Goal: Task Accomplishment & Management: Use online tool/utility

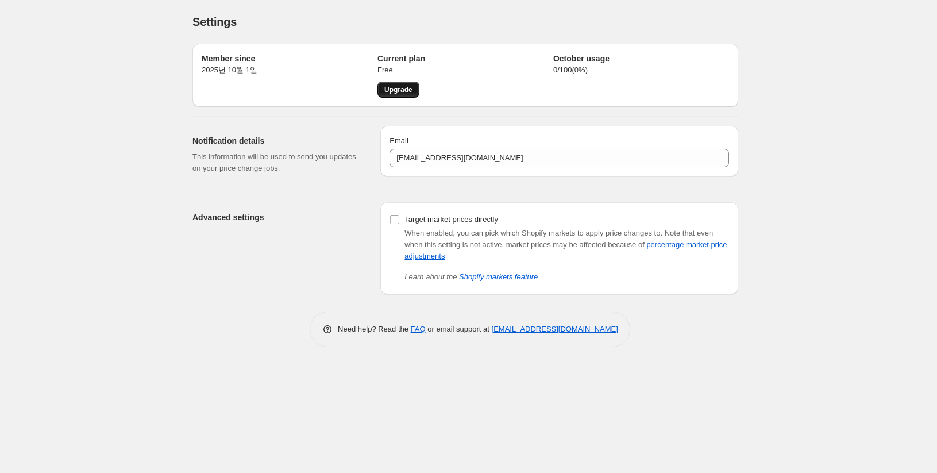
click at [407, 87] on span "Upgrade" at bounding box center [399, 89] width 28 height 9
click at [314, 279] on div "Advanced settings" at bounding box center [282, 248] width 179 height 92
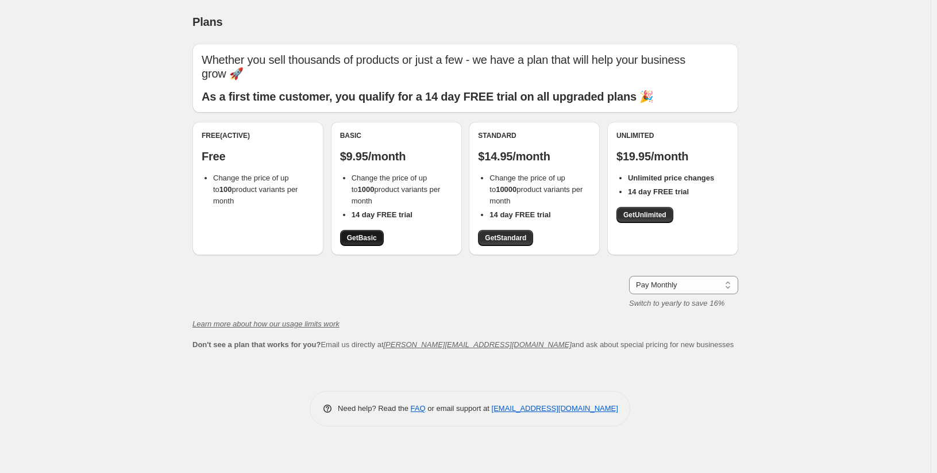
click at [362, 239] on span "Get Basic" at bounding box center [362, 237] width 30 height 9
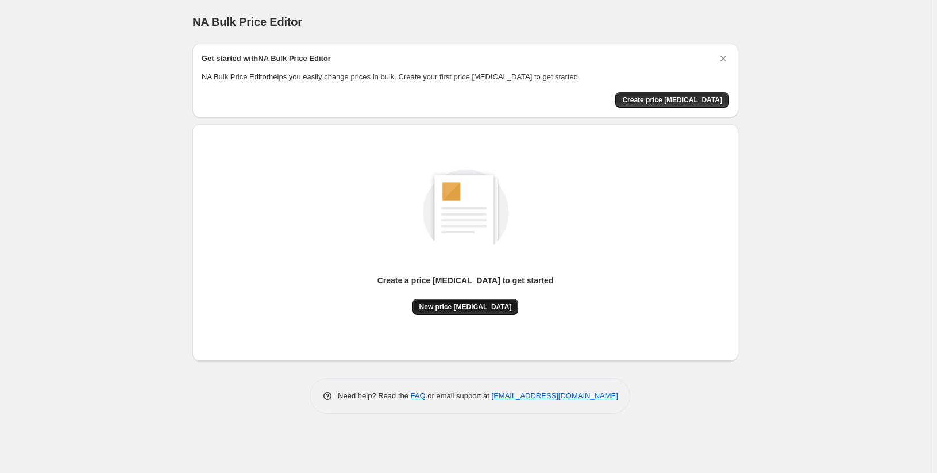
click at [479, 310] on span "New price [MEDICAL_DATA]" at bounding box center [466, 306] width 93 height 9
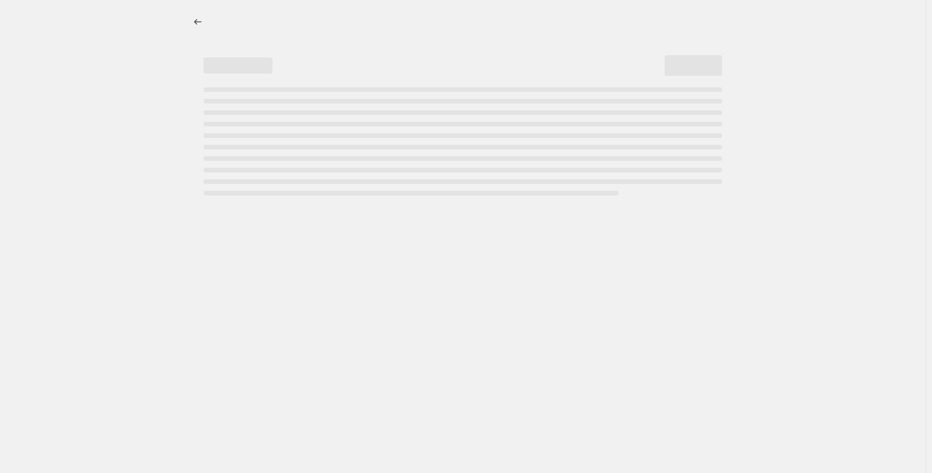
select select "percentage"
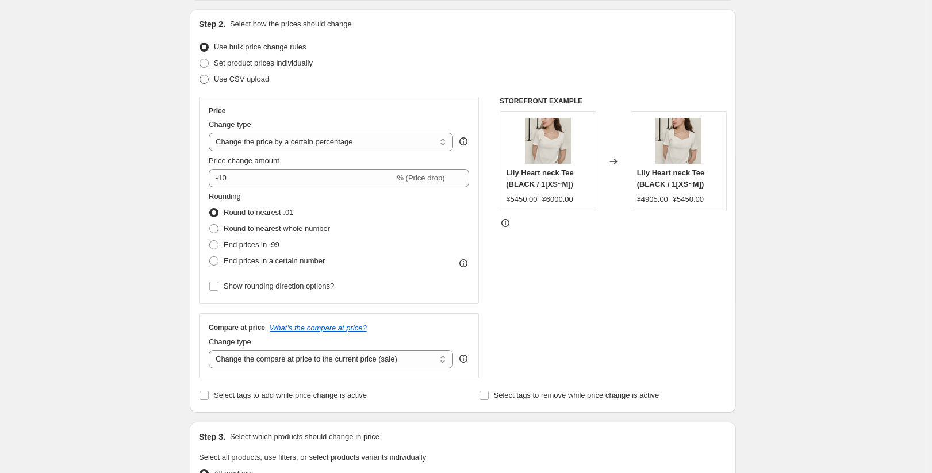
click at [232, 81] on span "Use CSV upload" at bounding box center [241, 79] width 55 height 9
click at [200, 75] on input "Use CSV upload" at bounding box center [199, 75] width 1 height 1
radio input "true"
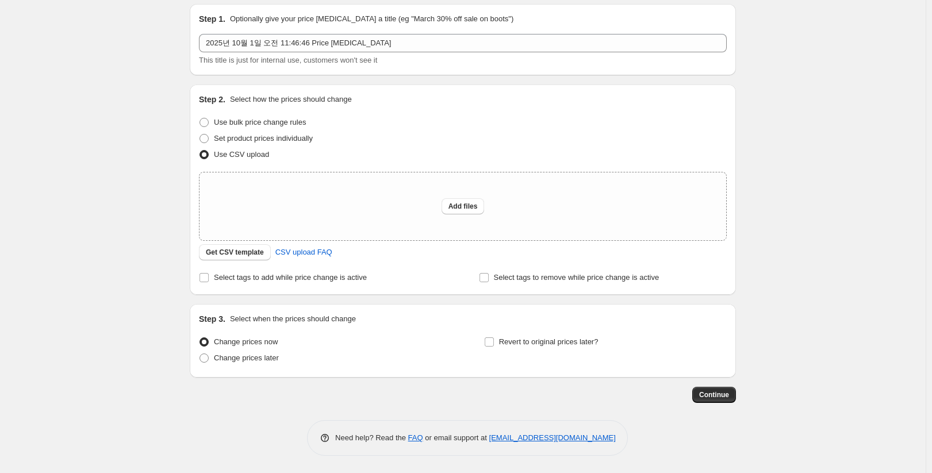
scroll to position [40, 0]
click at [241, 257] on span "Get CSV template" at bounding box center [235, 252] width 58 height 9
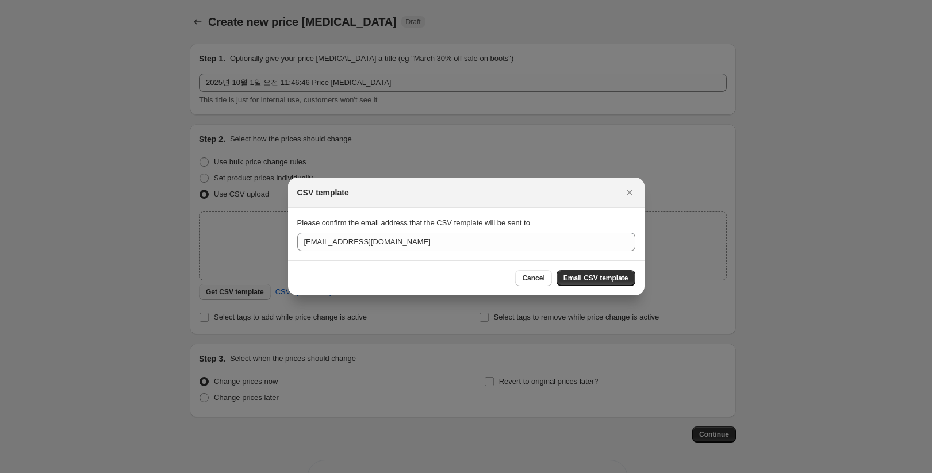
scroll to position [0, 0]
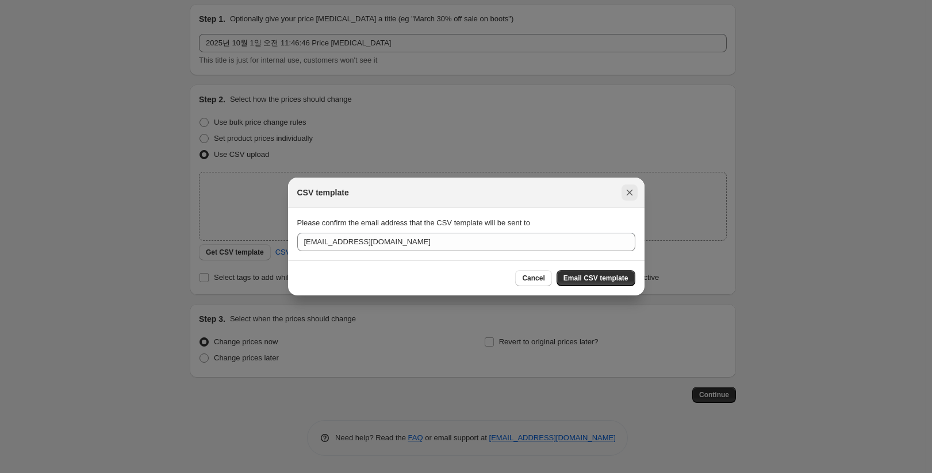
click at [626, 191] on icon "Close" at bounding box center [629, 192] width 11 height 11
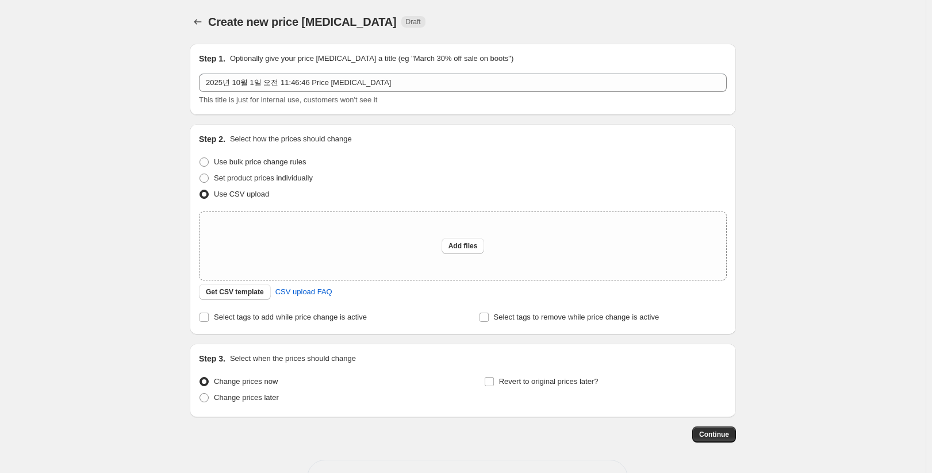
scroll to position [40, 0]
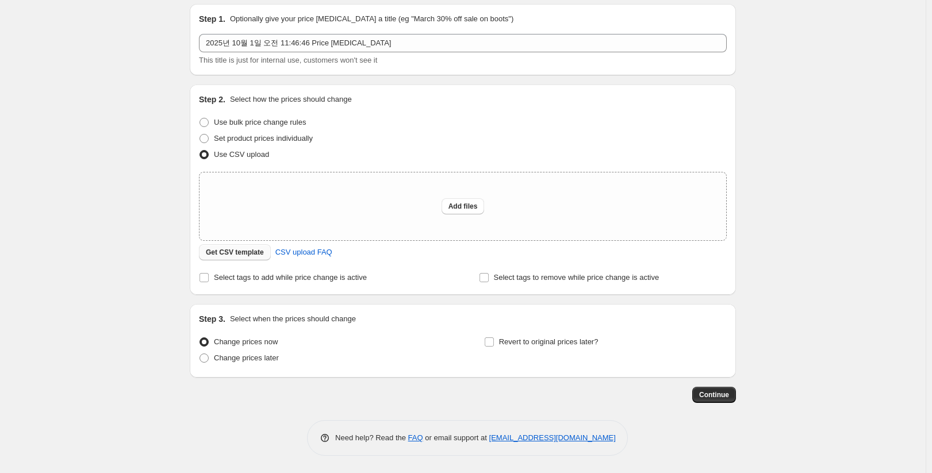
click at [246, 255] on span "Get CSV template" at bounding box center [235, 252] width 58 height 9
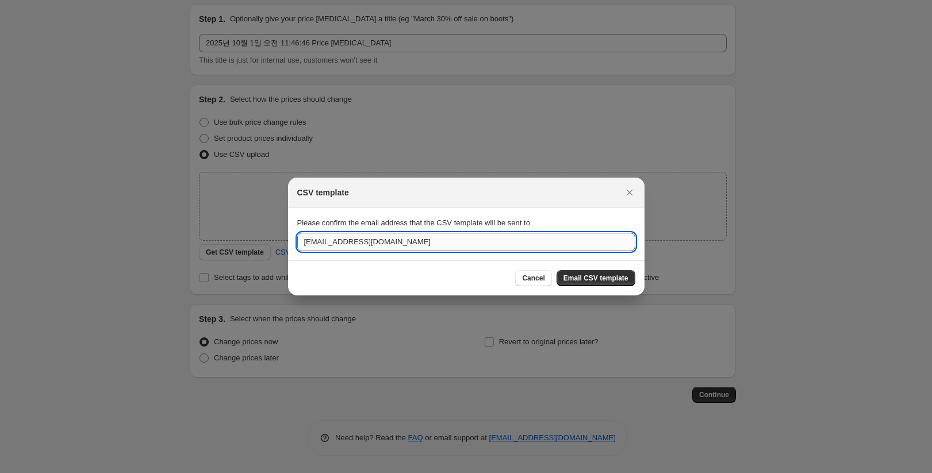
click at [386, 248] on input "[EMAIL_ADDRESS][DOMAIN_NAME]" at bounding box center [466, 242] width 338 height 18
paste input "gydevelopment@daum.net 더 많은 계정정보 보기"
drag, startPoint x: 392, startPoint y: 240, endPoint x: 509, endPoint y: 241, distance: 117.3
click at [509, 241] on input "gydevelopment@daum.net 더 많은 계정정보 보기" at bounding box center [466, 242] width 338 height 18
type input "gydevelopment@daum.net"
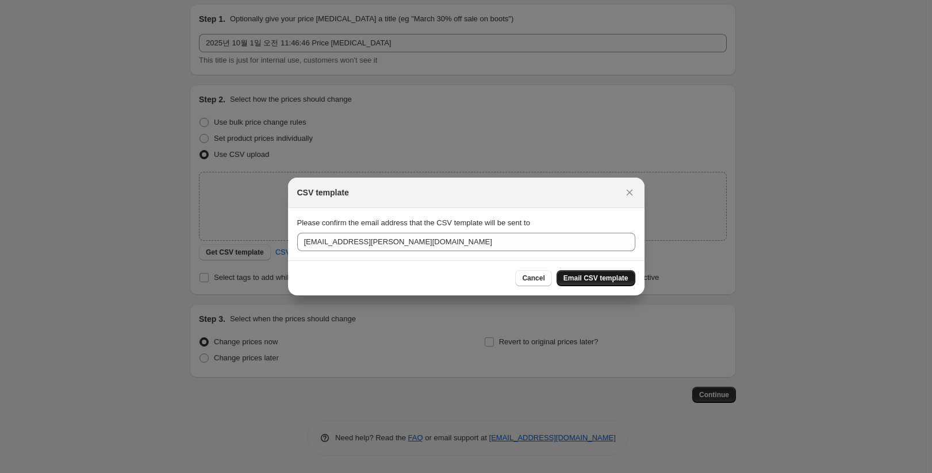
click at [585, 283] on button "Email CSV template" at bounding box center [595, 278] width 79 height 16
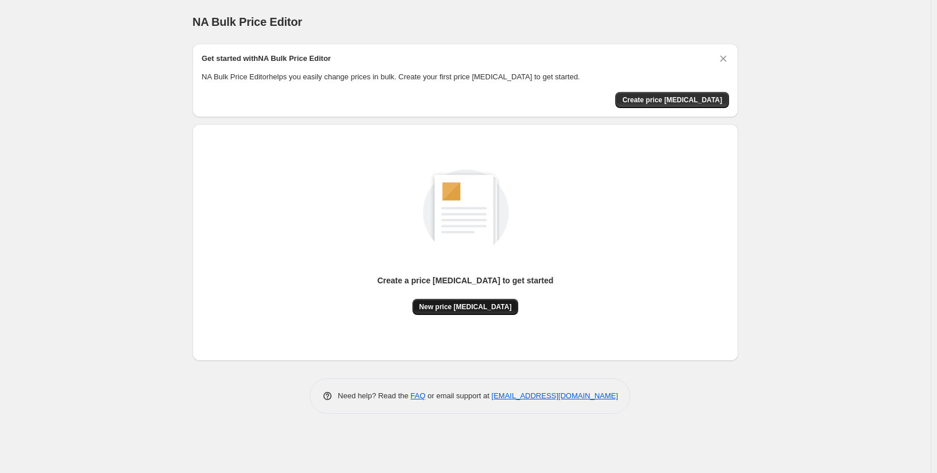
click at [501, 313] on button "New price [MEDICAL_DATA]" at bounding box center [466, 307] width 106 height 16
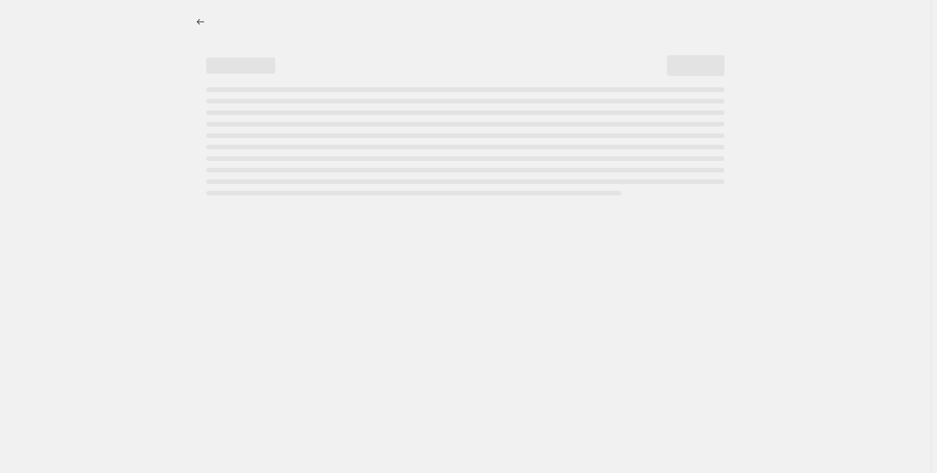
select select "percentage"
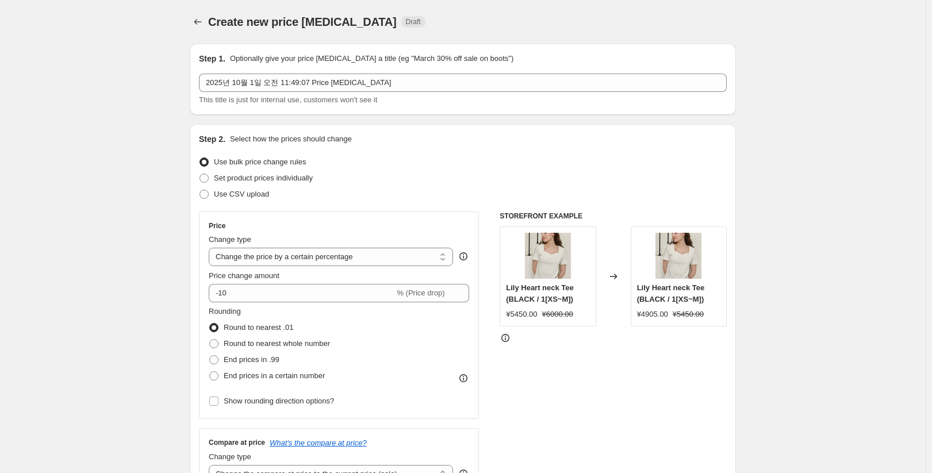
drag, startPoint x: 779, startPoint y: 7, endPoint x: 753, endPoint y: 53, distance: 53.3
drag, startPoint x: 256, startPoint y: 58, endPoint x: 399, endPoint y: 60, distance: 142.5
click at [399, 60] on p "Optionally give your price [MEDICAL_DATA] a title (eg "March 30% off sale on bo…" at bounding box center [371, 58] width 283 height 11
click at [441, 56] on p "Optionally give your price [MEDICAL_DATA] a title (eg "March 30% off sale on bo…" at bounding box center [371, 58] width 283 height 11
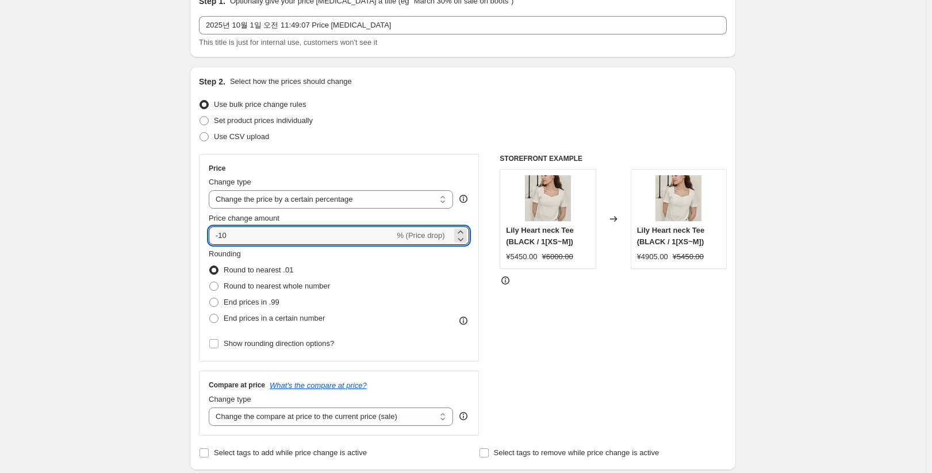
drag, startPoint x: 302, startPoint y: 239, endPoint x: 188, endPoint y: 233, distance: 114.5
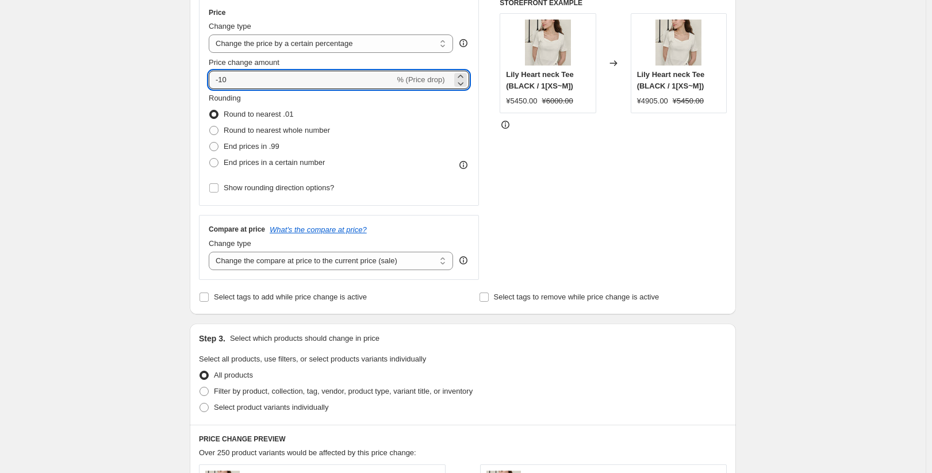
scroll to position [230, 0]
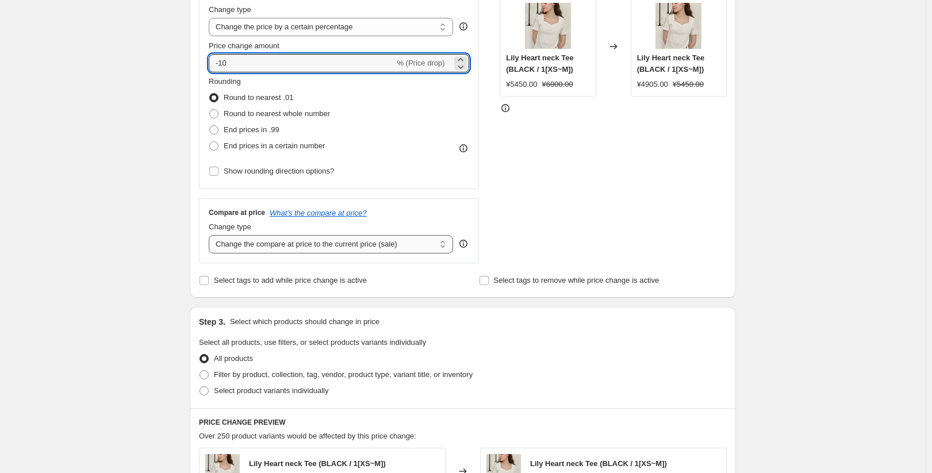
click at [348, 249] on select "Change the compare at price to the current price (sale) Change the compare at p…" at bounding box center [331, 244] width 244 height 18
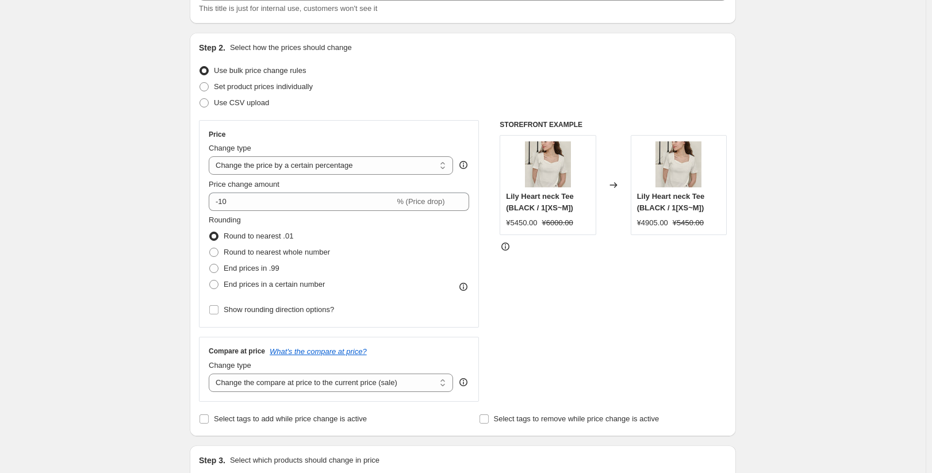
scroll to position [0, 0]
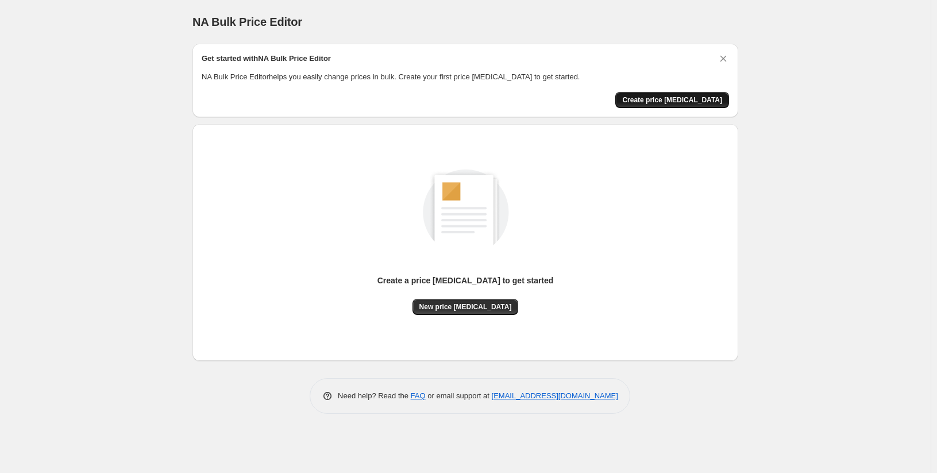
click at [708, 106] on button "Create price [MEDICAL_DATA]" at bounding box center [673, 100] width 114 height 16
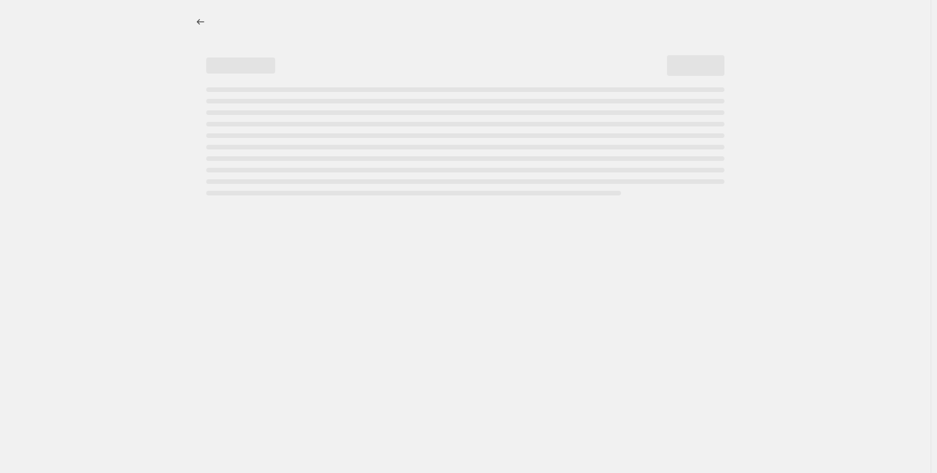
select select "percentage"
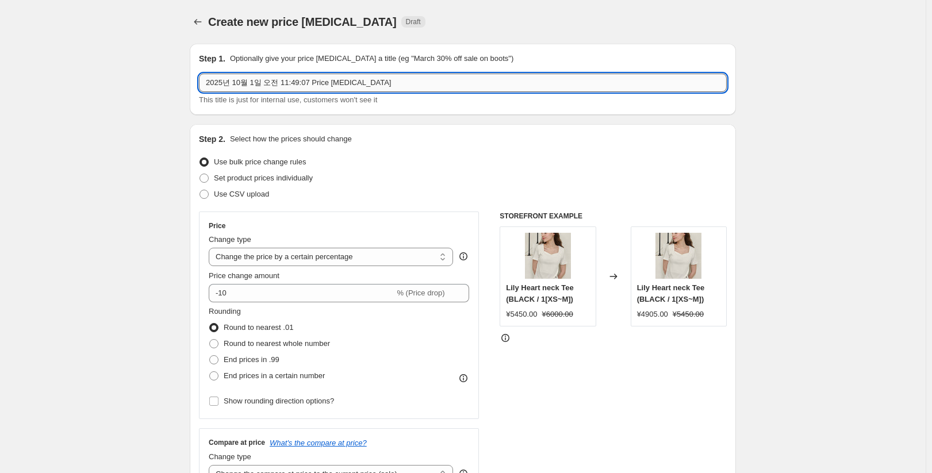
click at [345, 74] on input "2025년 10월 1일 오전 11:49:07 Price [MEDICAL_DATA]" at bounding box center [463, 83] width 528 height 18
click at [343, 82] on input "2025년 10월 1일 오전 11:49:07 Price [MEDICAL_DATA]" at bounding box center [463, 83] width 528 height 18
drag, startPoint x: 288, startPoint y: 83, endPoint x: 443, endPoint y: 76, distance: 154.7
click at [443, 76] on input "2025년 10월 1일 오전 11:49:07 Price [MEDICAL_DATA]" at bounding box center [463, 83] width 528 height 18
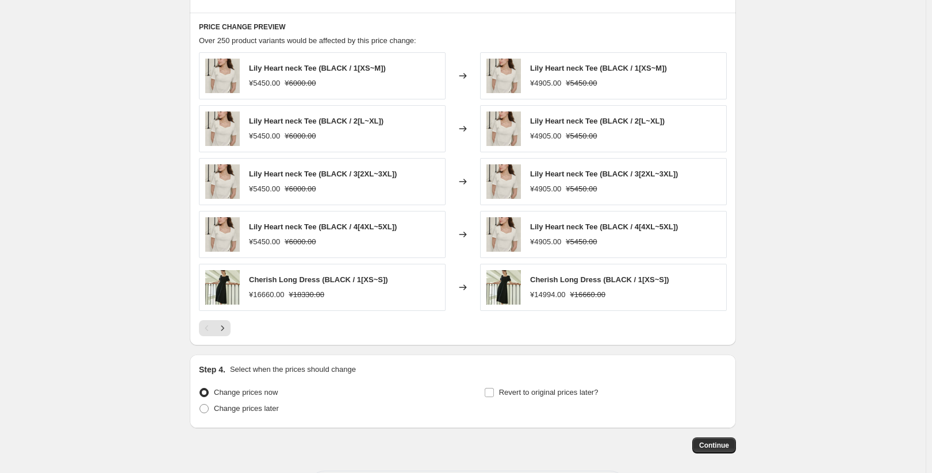
scroll to position [632, 0]
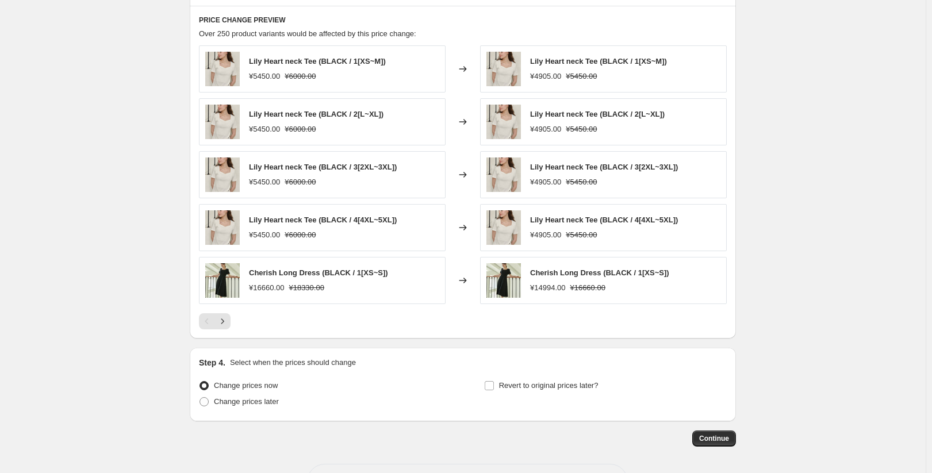
click at [218, 180] on img at bounding box center [222, 174] width 34 height 34
click at [224, 330] on div "PRICE CHANGE PREVIEW Over 250 product variants would be affected by this price …" at bounding box center [463, 172] width 546 height 333
click at [224, 326] on icon "Next" at bounding box center [222, 321] width 11 height 11
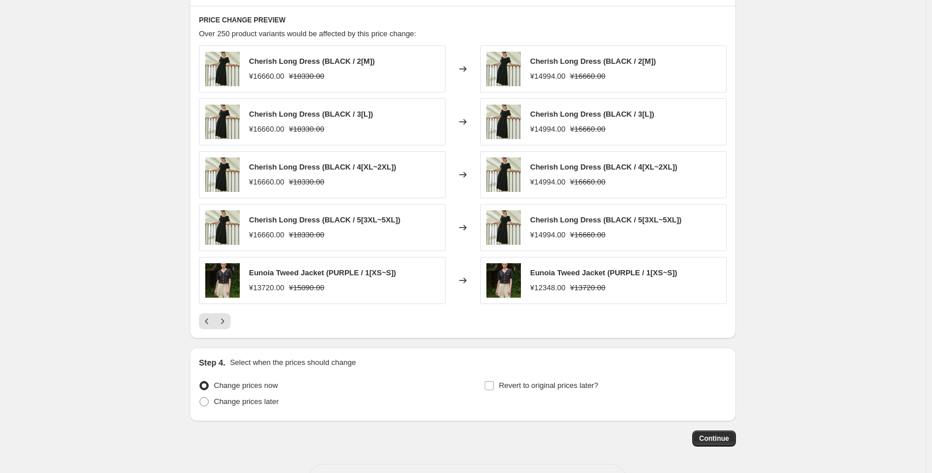
click at [206, 323] on icon "Previous" at bounding box center [206, 321] width 11 height 11
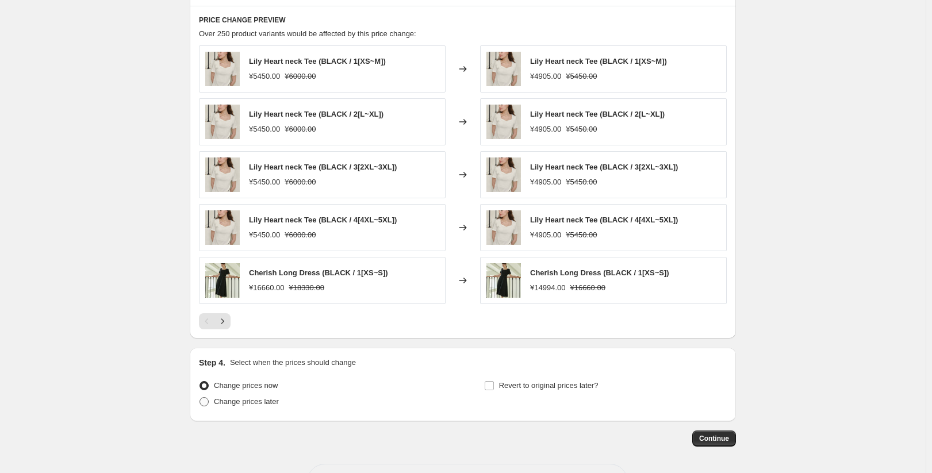
click at [259, 402] on span "Change prices later" at bounding box center [246, 401] width 65 height 9
click at [200, 398] on input "Change prices later" at bounding box center [199, 397] width 1 height 1
radio input "true"
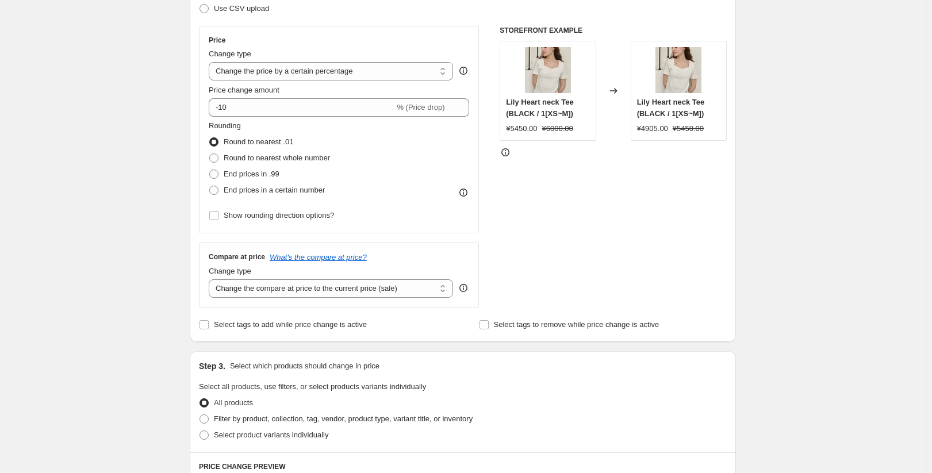
scroll to position [11, 0]
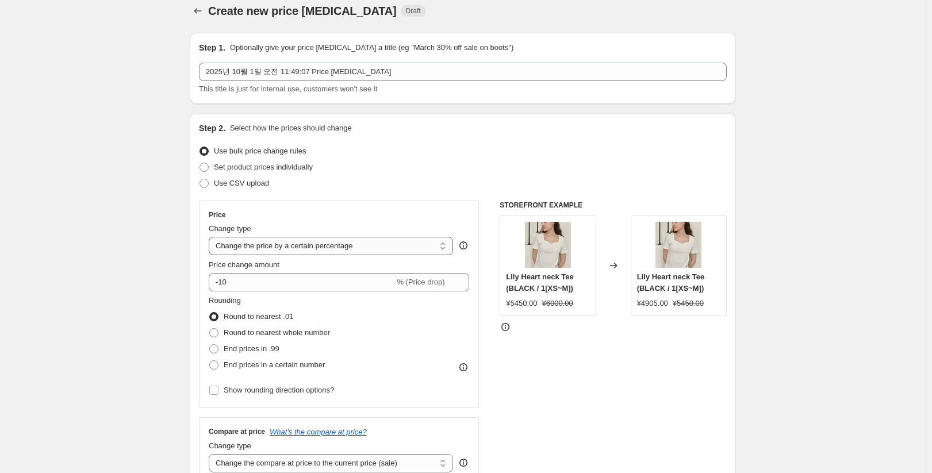
click at [326, 247] on select "Change the price to a certain amount Change the price by a certain amount Chang…" at bounding box center [331, 246] width 244 height 18
click at [327, 247] on select "Change the price to a certain amount Change the price by a certain amount Chang…" at bounding box center [331, 246] width 244 height 18
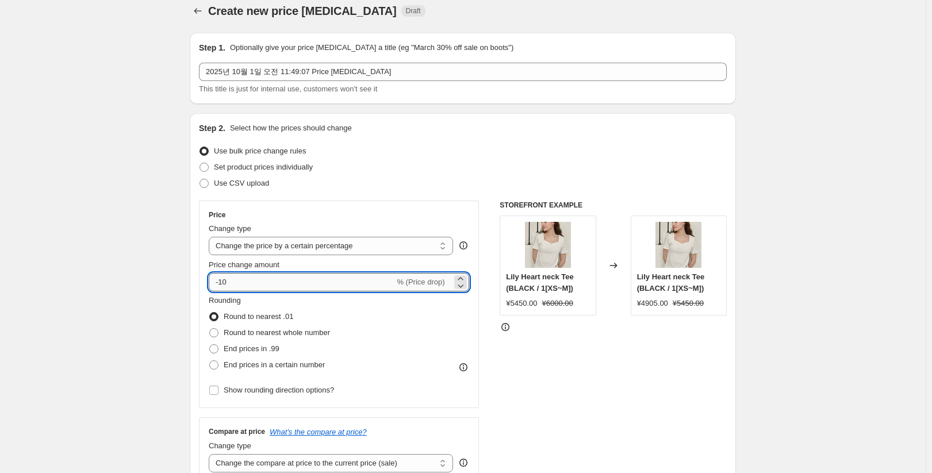
click at [247, 283] on input "-10" at bounding box center [302, 282] width 186 height 18
click at [416, 343] on div "Rounding Round to nearest .01 Round to nearest whole number End prices in .99 E…" at bounding box center [339, 334] width 260 height 78
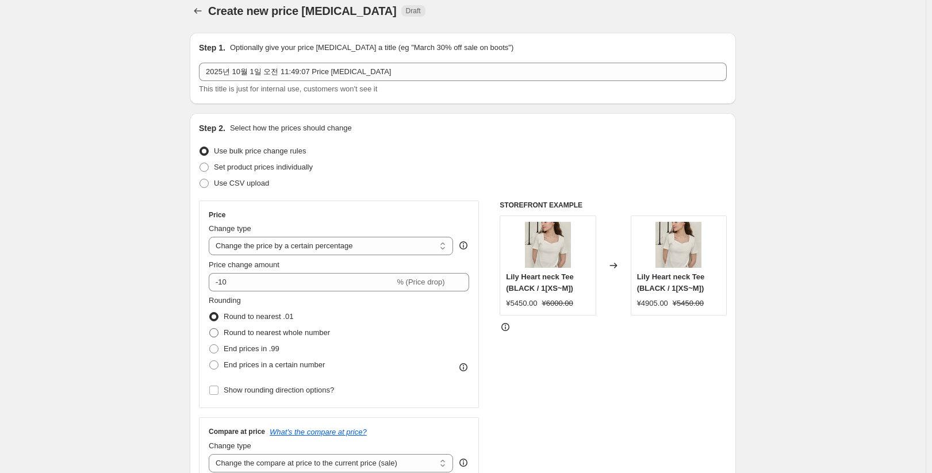
click at [330, 336] on span "Round to nearest whole number" at bounding box center [277, 332] width 106 height 9
click at [210, 329] on input "Round to nearest whole number" at bounding box center [209, 328] width 1 height 1
radio input "true"
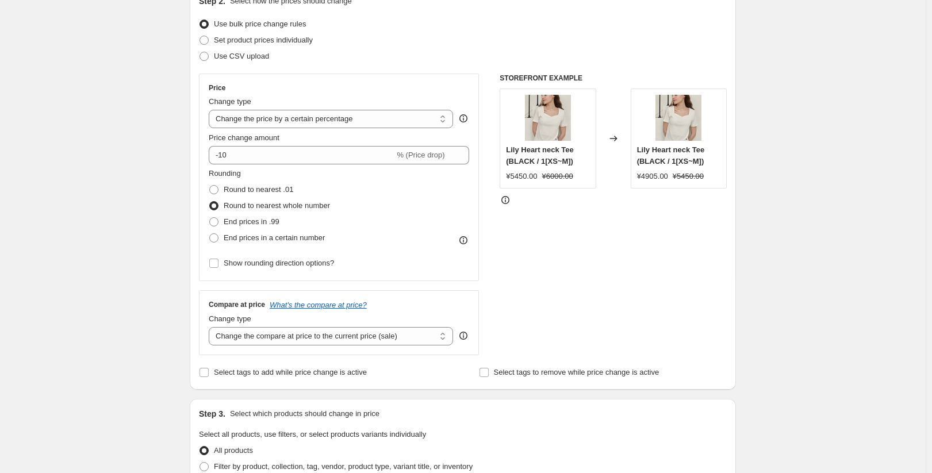
scroll to position [126, 0]
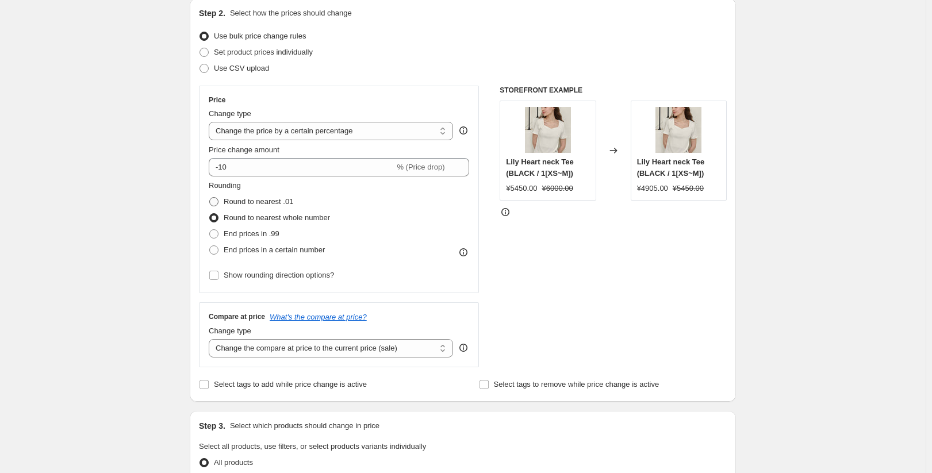
click at [272, 203] on span "Round to nearest .01" at bounding box center [259, 201] width 70 height 9
click at [210, 198] on input "Round to nearest .01" at bounding box center [209, 197] width 1 height 1
radio input "true"
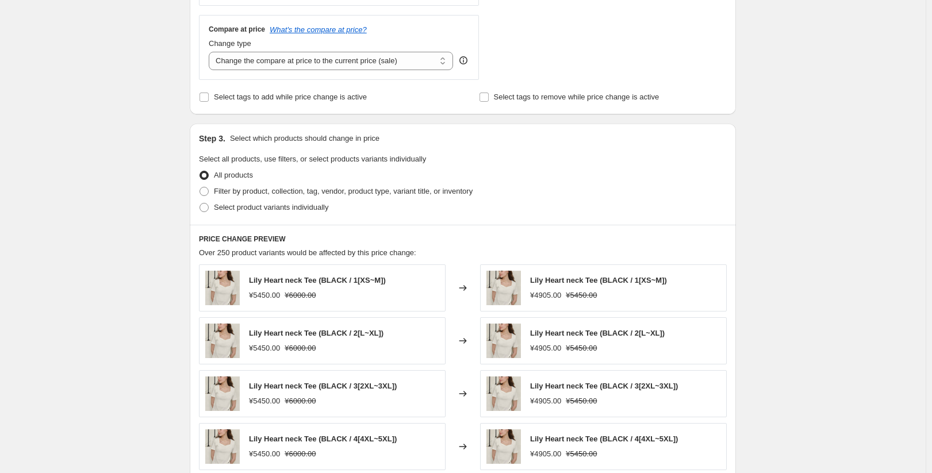
scroll to position [68, 0]
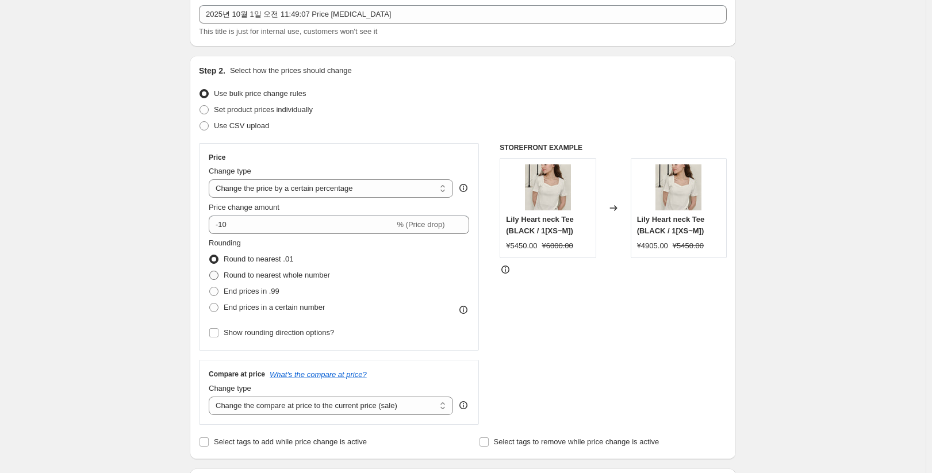
click at [278, 275] on span "Round to nearest whole number" at bounding box center [277, 275] width 106 height 9
click at [210, 271] on input "Round to nearest whole number" at bounding box center [209, 271] width 1 height 1
radio input "true"
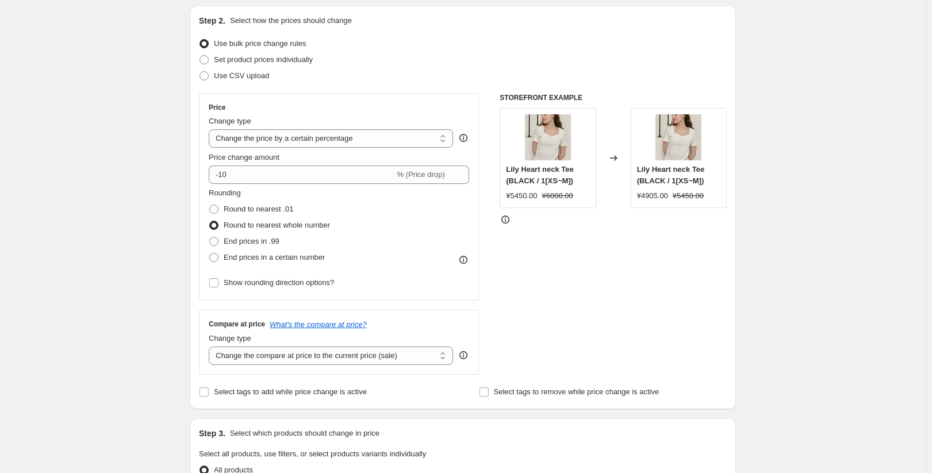
scroll to position [183, 0]
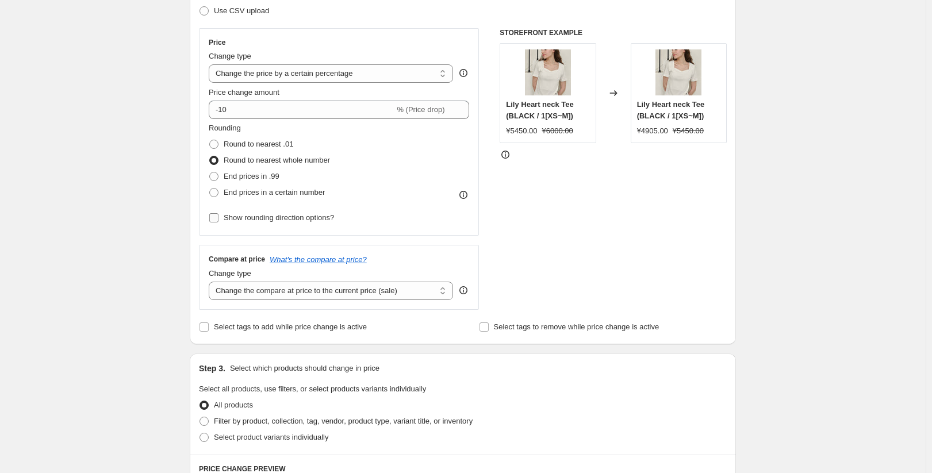
click at [291, 218] on span "Show rounding direction options?" at bounding box center [279, 217] width 110 height 9
click at [218, 218] on input "Show rounding direction options?" at bounding box center [213, 217] width 9 height 9
checkbox input "true"
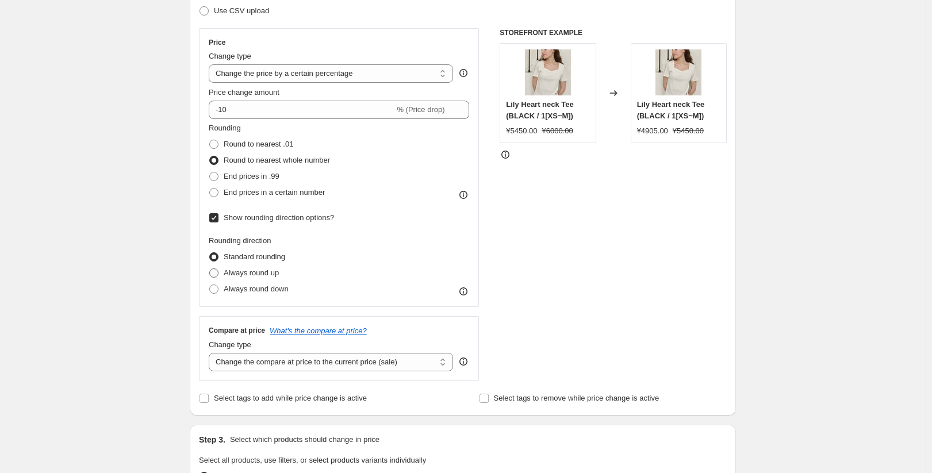
click at [275, 274] on span "Always round up" at bounding box center [251, 272] width 55 height 9
click at [210, 269] on input "Always round up" at bounding box center [209, 268] width 1 height 1
radio input "true"
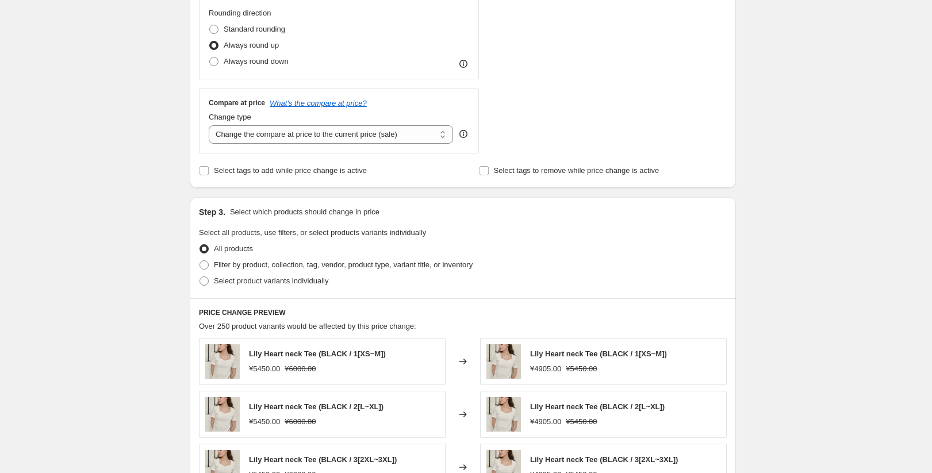
scroll to position [413, 0]
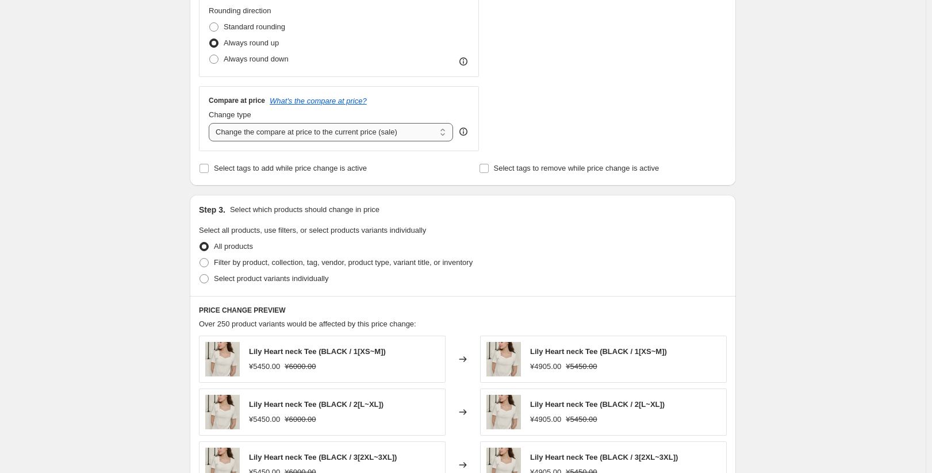
click at [365, 138] on select "Change the compare at price to the current price (sale) Change the compare at p…" at bounding box center [331, 132] width 244 height 18
click at [398, 139] on select "Change the compare at price to the current price (sale) Change the compare at p…" at bounding box center [331, 132] width 244 height 18
click at [317, 282] on span "Select product variants individually" at bounding box center [271, 278] width 114 height 9
click at [200, 275] on input "Select product variants individually" at bounding box center [199, 274] width 1 height 1
radio input "true"
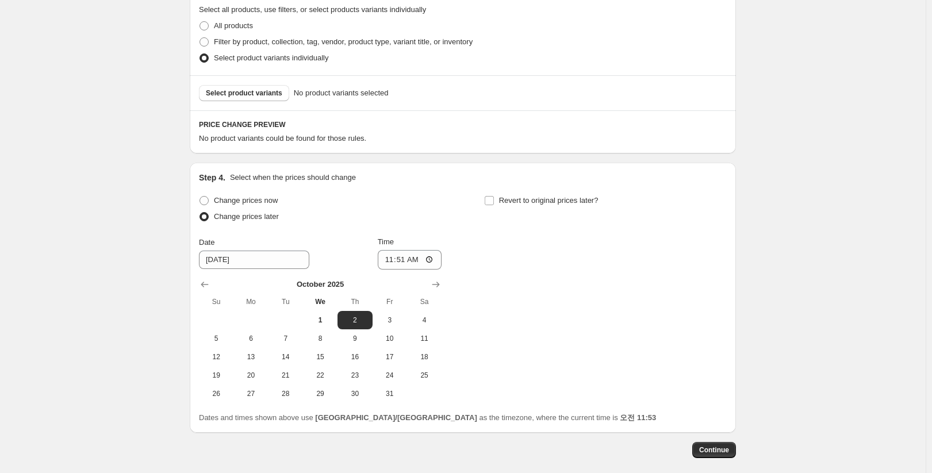
scroll to position [643, 0]
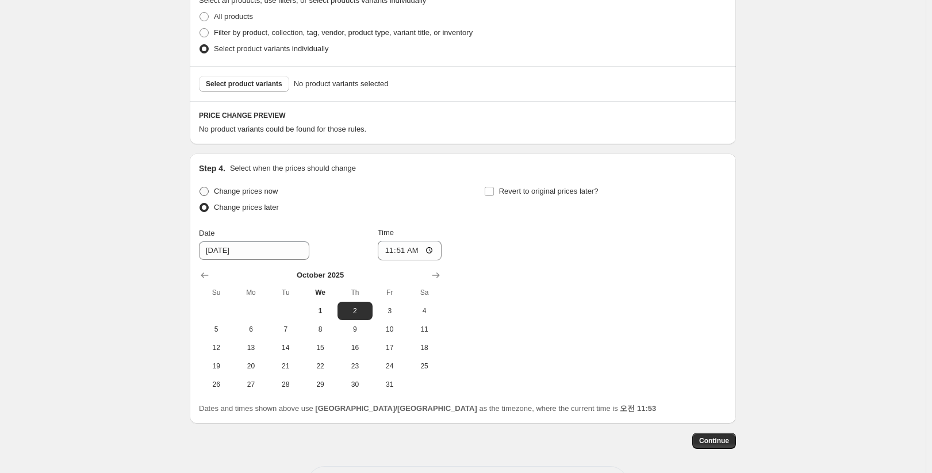
click at [260, 189] on span "Change prices now" at bounding box center [246, 191] width 64 height 9
click at [200, 187] on input "Change prices now" at bounding box center [199, 187] width 1 height 1
radio input "true"
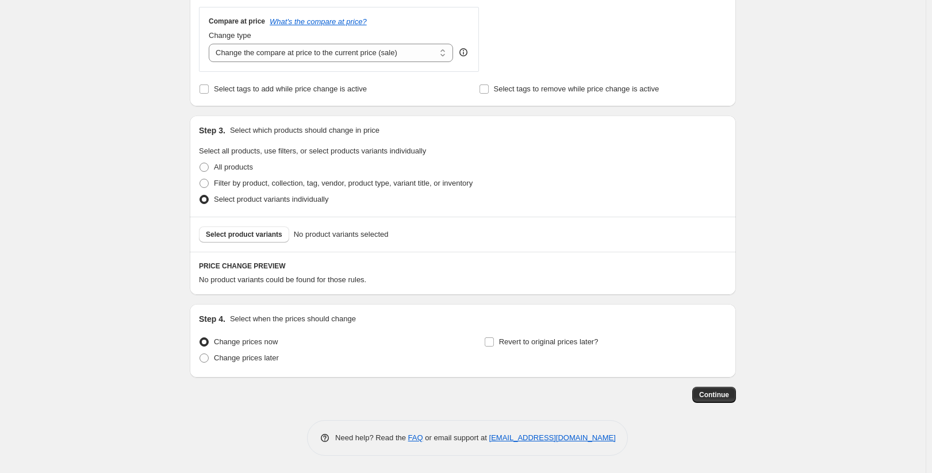
scroll to position [493, 0]
click at [270, 239] on span "Select product variants" at bounding box center [244, 234] width 76 height 9
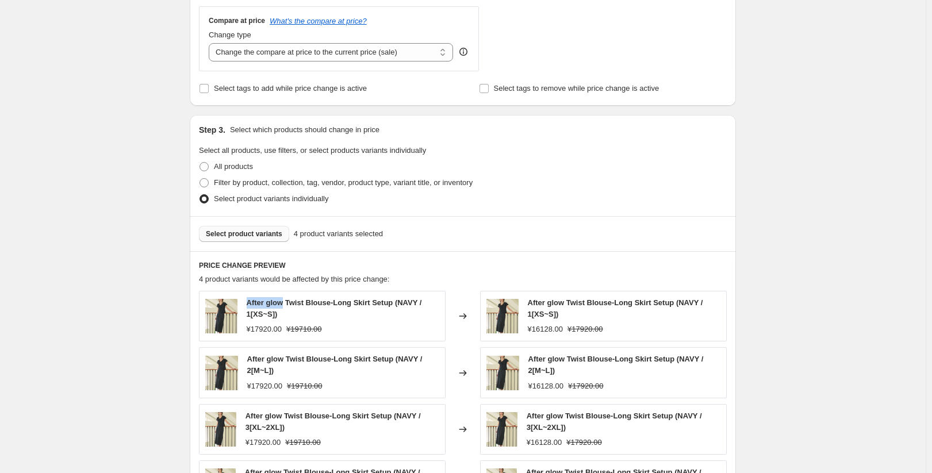
drag, startPoint x: 247, startPoint y: 303, endPoint x: 286, endPoint y: 302, distance: 38.5
click at [286, 302] on div "After glow Twist Blouse-Long Skirt Setup (NAVY / 1[XS~S]) ¥17920.00 ¥19710.00" at bounding box center [322, 316] width 247 height 51
copy span "After glow"
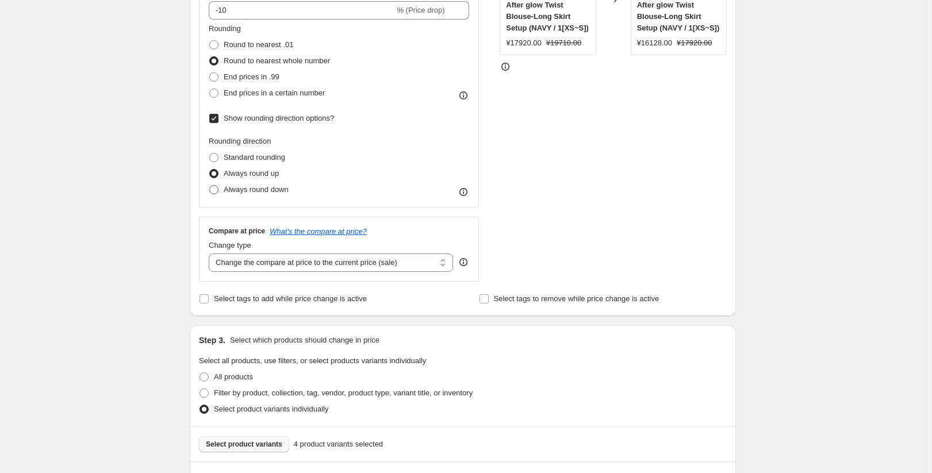
scroll to position [263, 0]
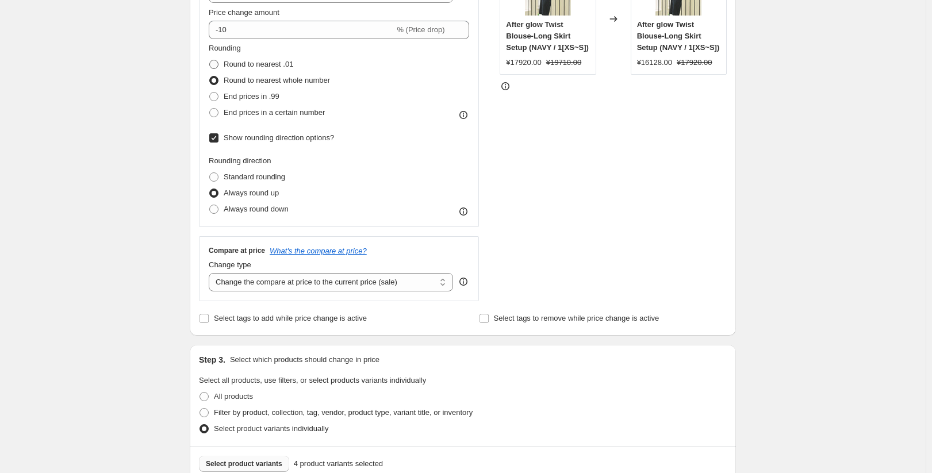
click at [274, 62] on span "Round to nearest .01" at bounding box center [259, 64] width 70 height 9
click at [210, 60] on input "Round to nearest .01" at bounding box center [209, 60] width 1 height 1
radio input "true"
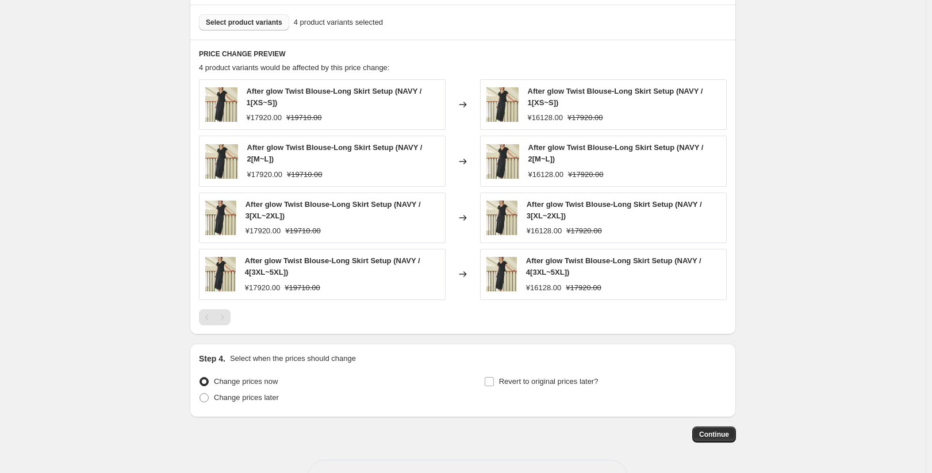
scroll to position [745, 0]
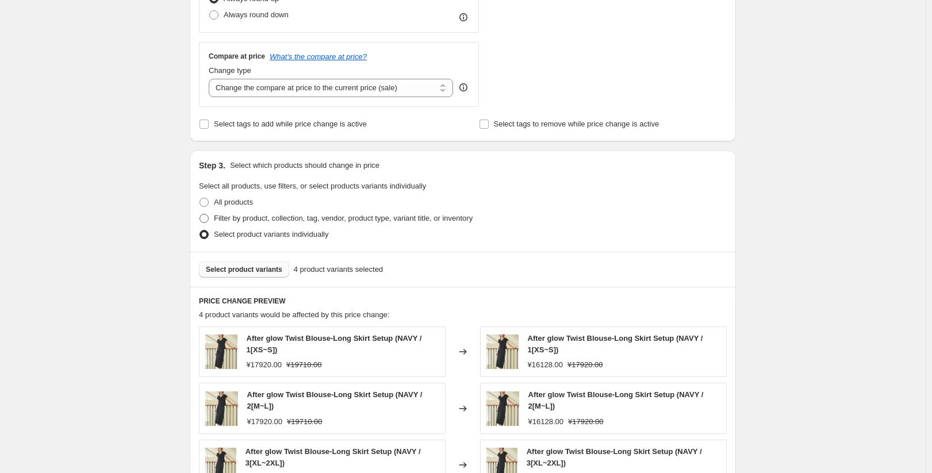
click at [256, 224] on span "Filter by product, collection, tag, vendor, product type, variant title, or inv…" at bounding box center [343, 218] width 259 height 11
click at [200, 214] on input "Filter by product, collection, tag, vendor, product type, variant title, or inv…" at bounding box center [199, 214] width 1 height 1
radio input "true"
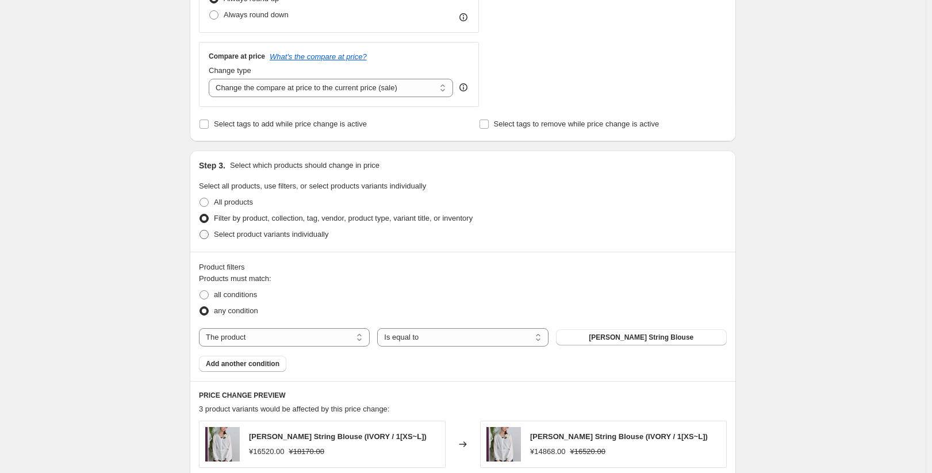
click at [257, 238] on span "Select product variants individually" at bounding box center [271, 234] width 114 height 9
click at [200, 230] on input "Select product variants individually" at bounding box center [199, 230] width 1 height 1
radio input "true"
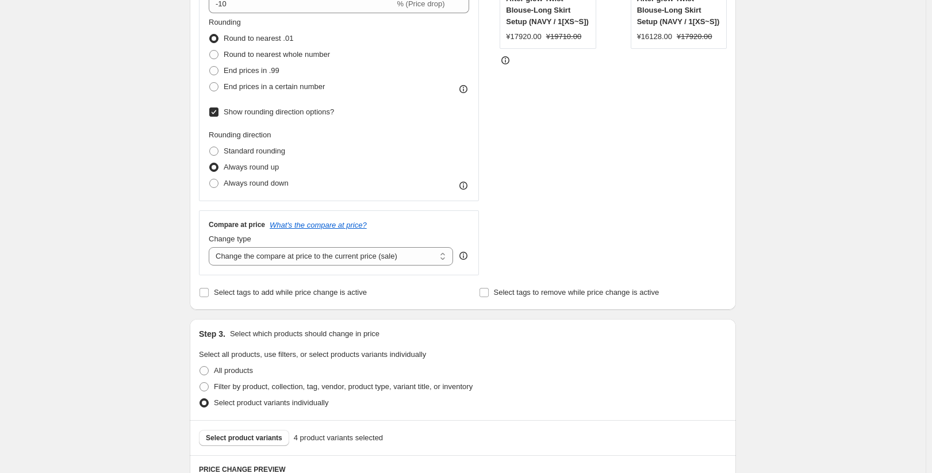
scroll to position [285, 0]
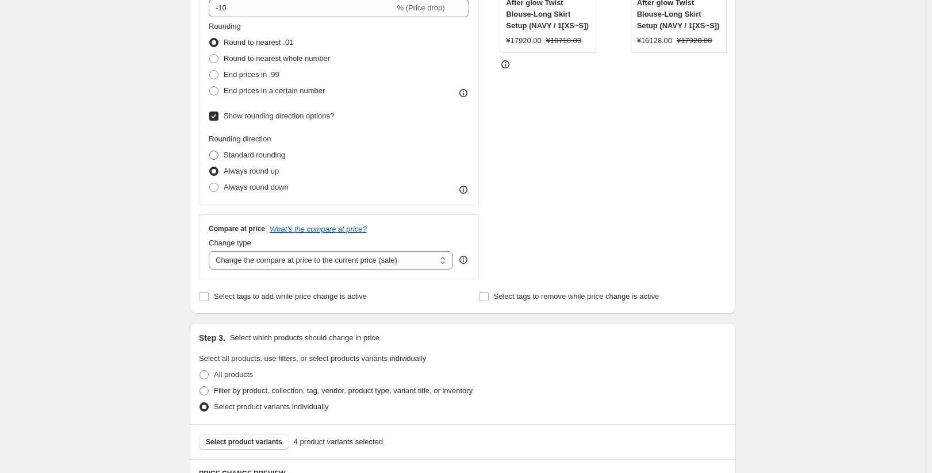
click at [276, 156] on span "Standard rounding" at bounding box center [254, 155] width 61 height 9
click at [210, 151] on input "Standard rounding" at bounding box center [209, 151] width 1 height 1
radio input "true"
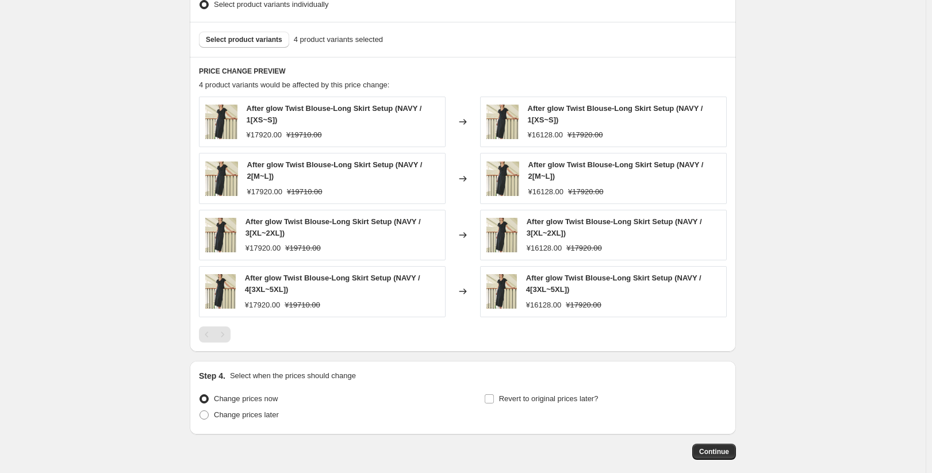
scroll to position [343, 0]
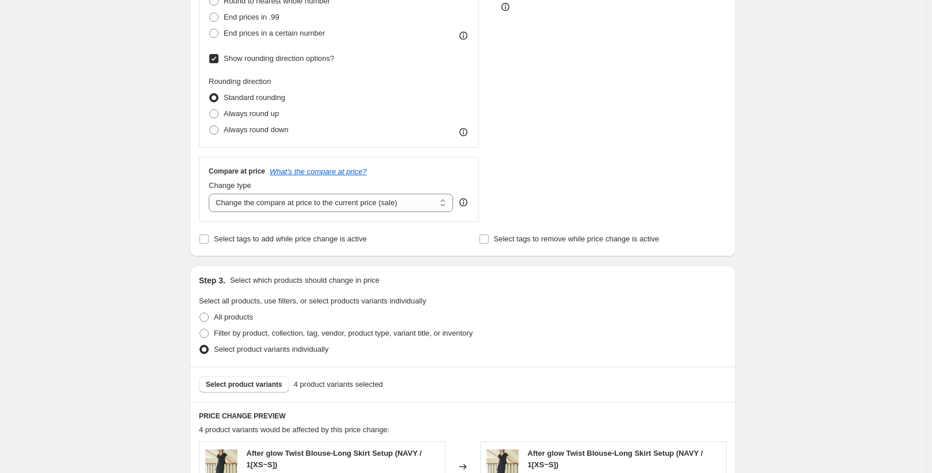
click at [271, 58] on span "Show rounding direction options?" at bounding box center [279, 58] width 110 height 9
click at [218, 58] on input "Show rounding direction options?" at bounding box center [213, 58] width 9 height 9
checkbox input "false"
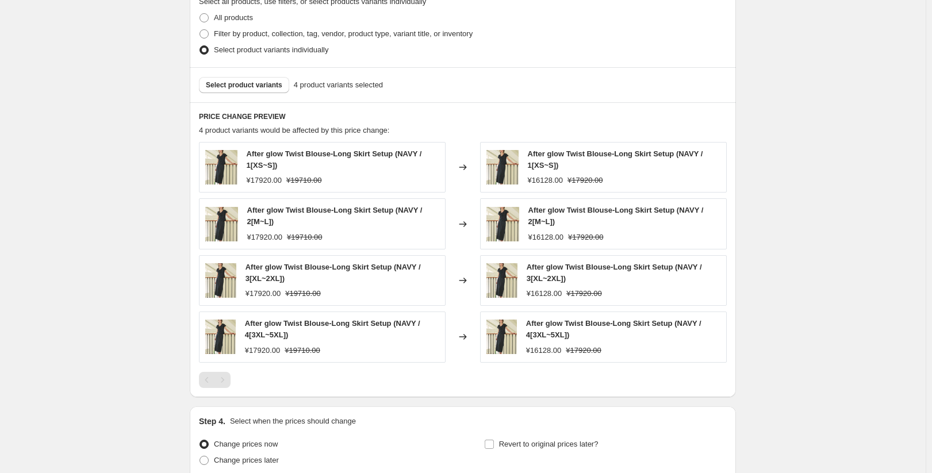
scroll to position [572, 0]
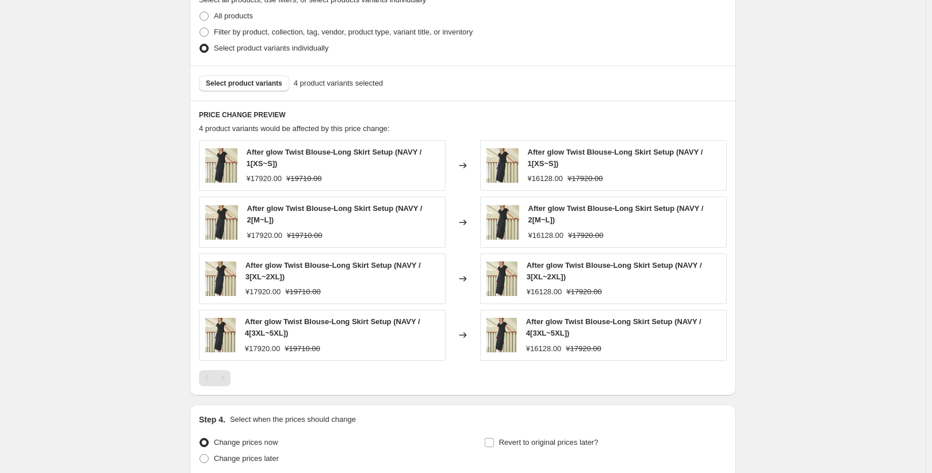
click at [764, 259] on div "Create new price [MEDICAL_DATA]. This page is ready Create new price [MEDICAL_D…" at bounding box center [462, 1] width 925 height 1146
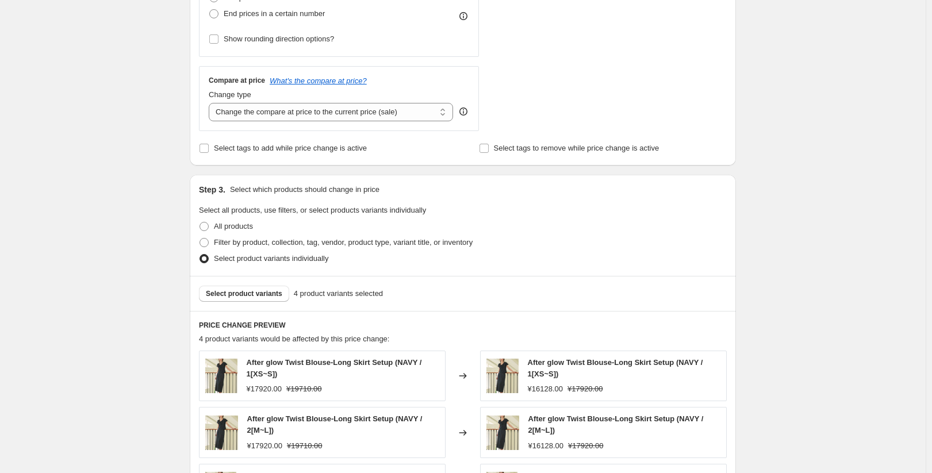
scroll to position [228, 0]
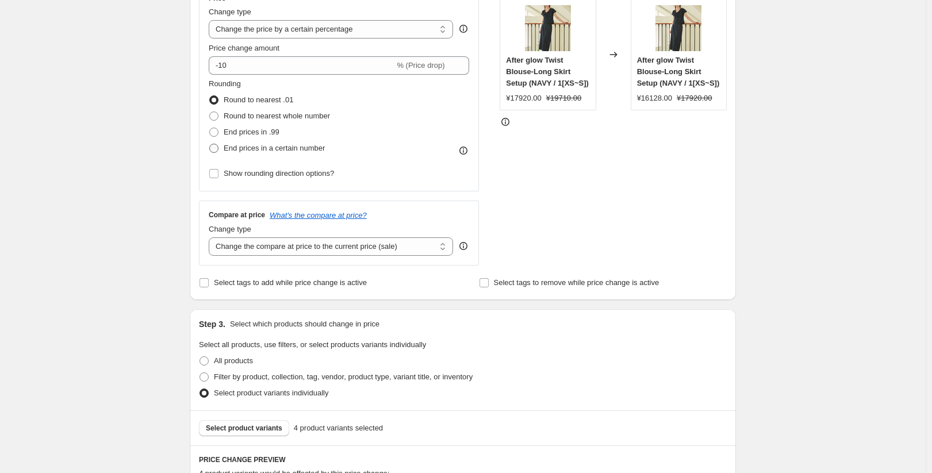
click at [295, 142] on label "End prices in a certain number" at bounding box center [267, 148] width 116 height 16
click at [210, 144] on input "End prices in a certain number" at bounding box center [209, 144] width 1 height 1
radio input "true"
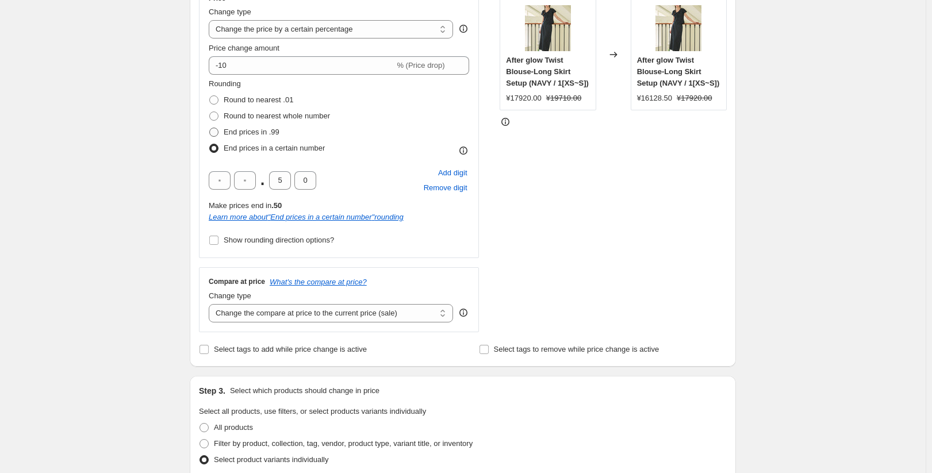
click at [276, 133] on span "End prices in .99" at bounding box center [252, 132] width 56 height 9
click at [210, 128] on input "End prices in .99" at bounding box center [209, 128] width 1 height 1
radio input "true"
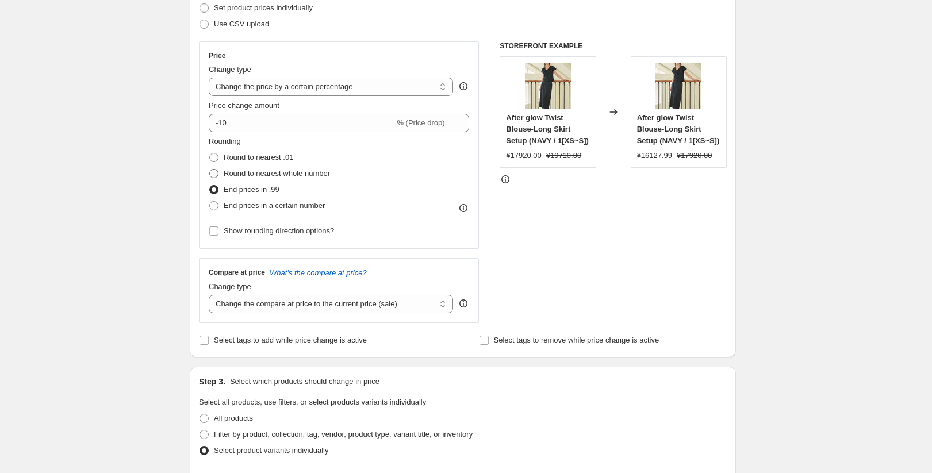
click at [263, 172] on span "Round to nearest whole number" at bounding box center [277, 173] width 106 height 9
click at [210, 170] on input "Round to nearest whole number" at bounding box center [209, 169] width 1 height 1
radio input "true"
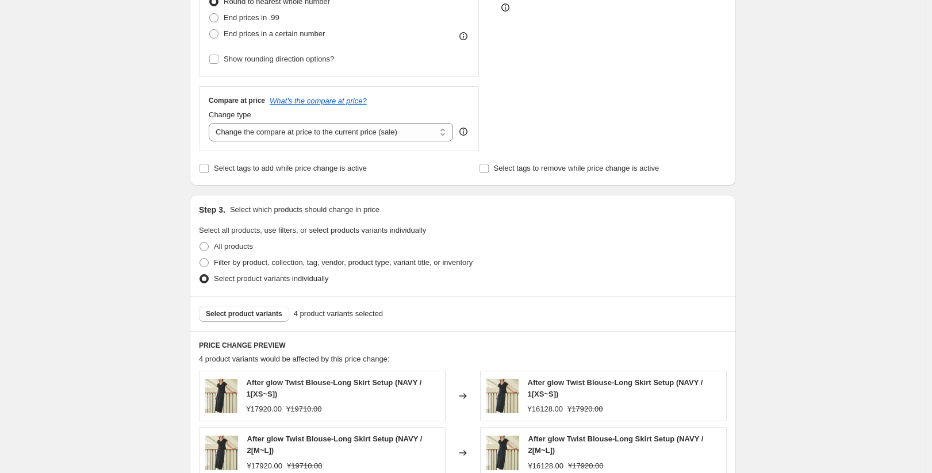
scroll to position [630, 0]
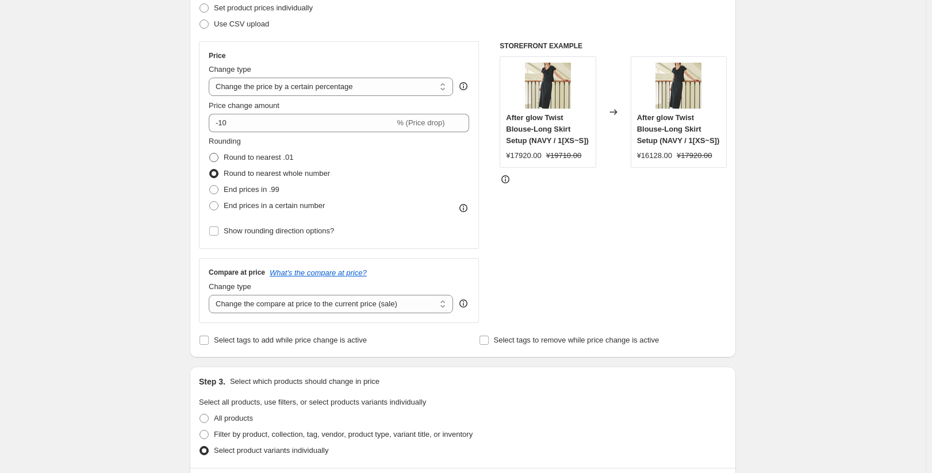
click at [260, 159] on span "Round to nearest .01" at bounding box center [259, 157] width 70 height 9
click at [210, 153] on input "Round to nearest .01" at bounding box center [209, 153] width 1 height 1
radio input "true"
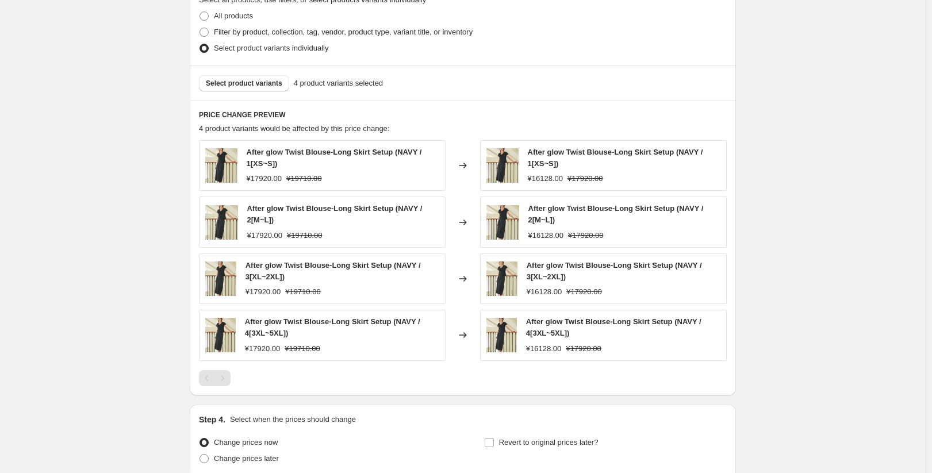
scroll to position [170, 0]
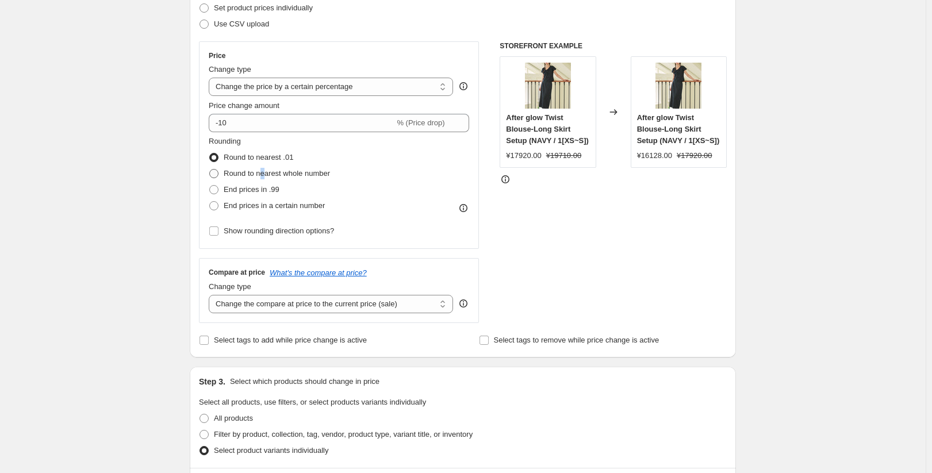
click at [266, 173] on span "Round to nearest whole number" at bounding box center [277, 173] width 106 height 9
click at [320, 173] on span "Round to nearest whole number" at bounding box center [277, 173] width 106 height 9
click at [210, 170] on input "Round to nearest whole number" at bounding box center [209, 169] width 1 height 1
radio input "true"
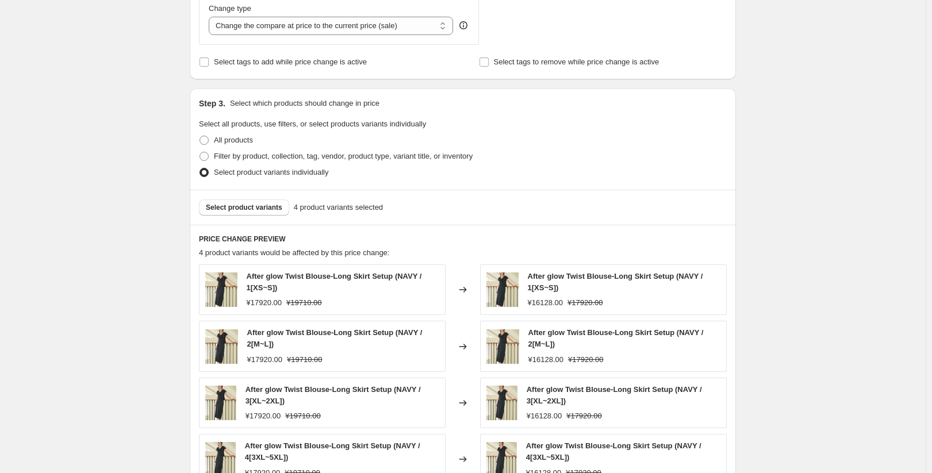
scroll to position [572, 0]
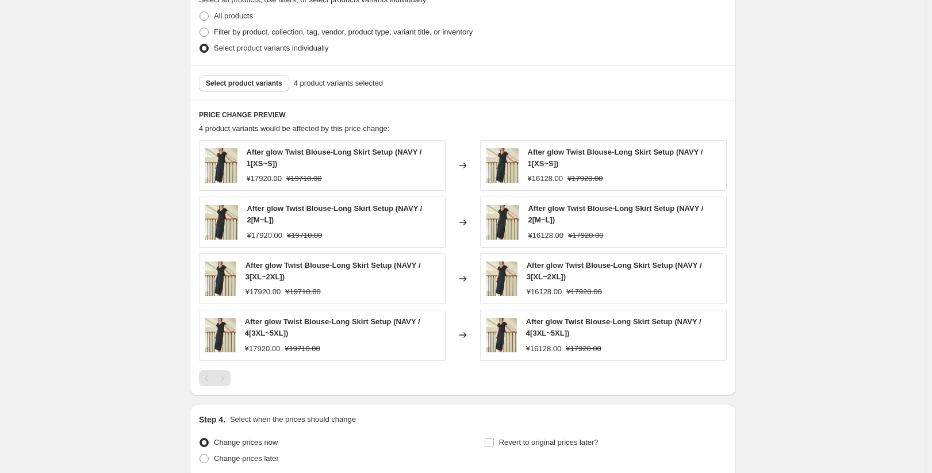
click at [773, 265] on div "Create new price [MEDICAL_DATA]. This page is ready Create new price [MEDICAL_D…" at bounding box center [462, 1] width 925 height 1146
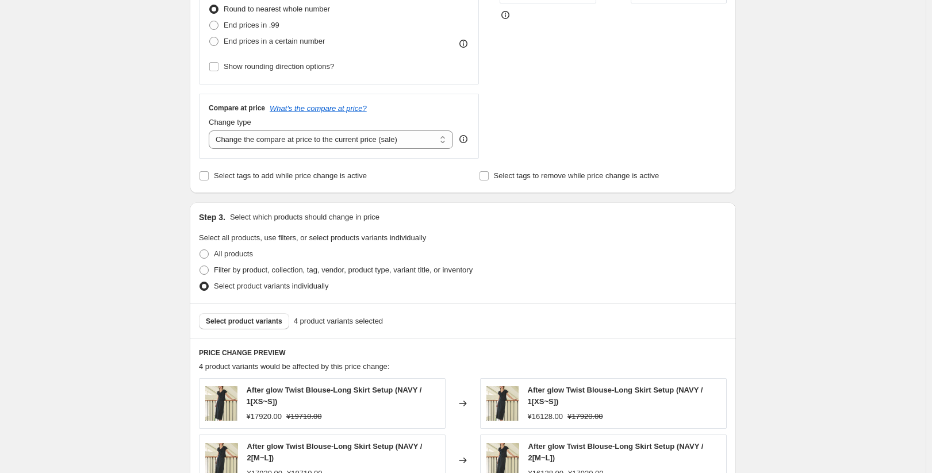
scroll to position [228, 0]
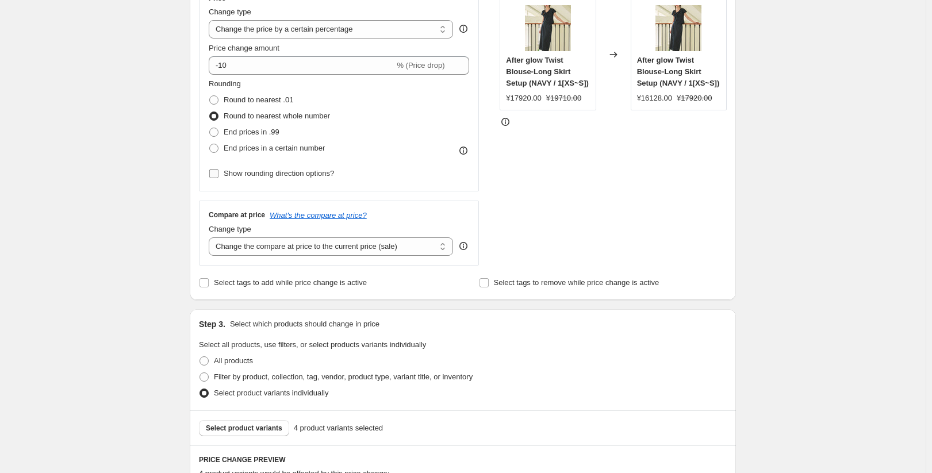
click at [280, 179] on span "Show rounding direction options?" at bounding box center [279, 173] width 110 height 11
click at [218, 178] on input "Show rounding direction options?" at bounding box center [213, 173] width 9 height 9
checkbox input "true"
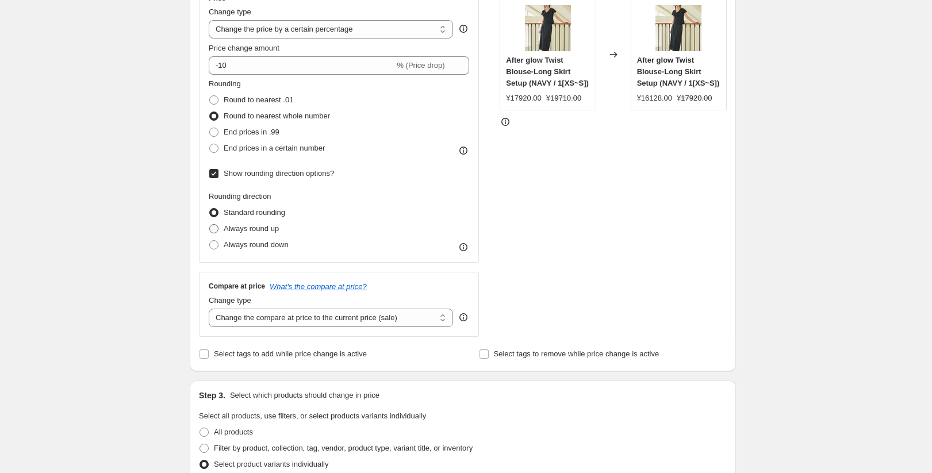
click at [277, 228] on span "Always round up" at bounding box center [251, 228] width 55 height 9
click at [210, 225] on input "Always round up" at bounding box center [209, 224] width 1 height 1
radio input "true"
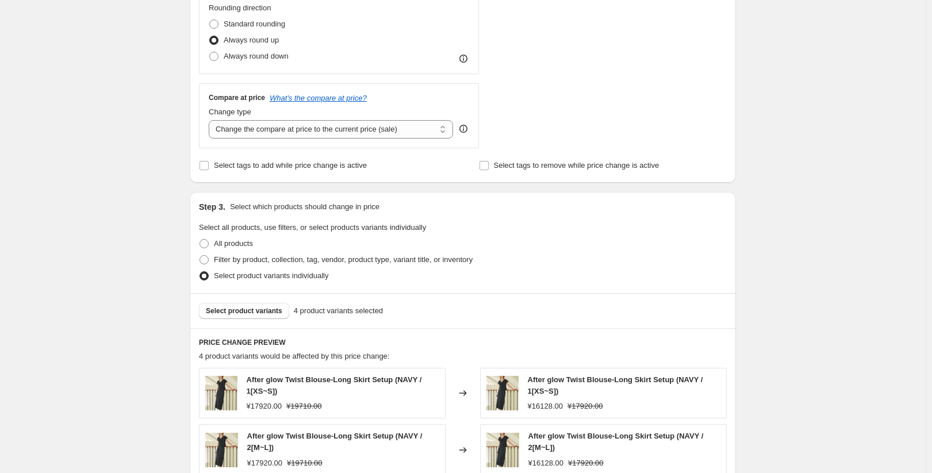
scroll to position [113, 0]
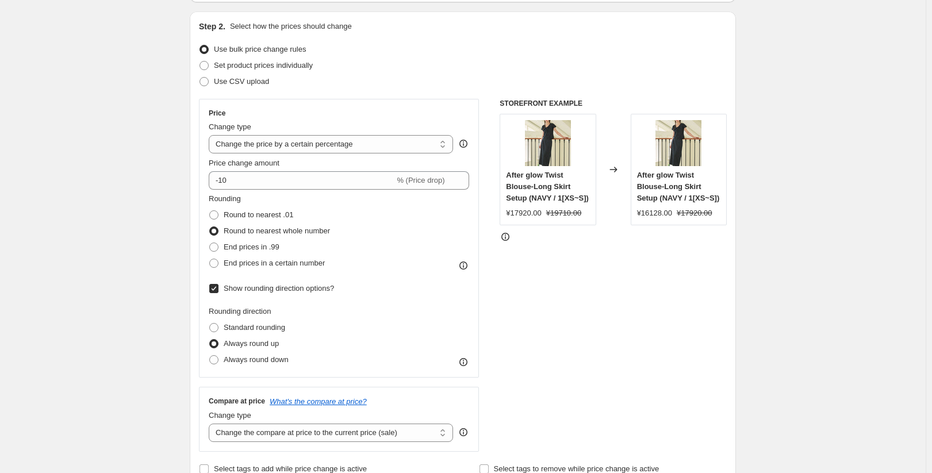
click at [266, 287] on span "Show rounding direction options?" at bounding box center [279, 288] width 110 height 9
click at [218, 287] on input "Show rounding direction options?" at bounding box center [213, 288] width 9 height 9
checkbox input "false"
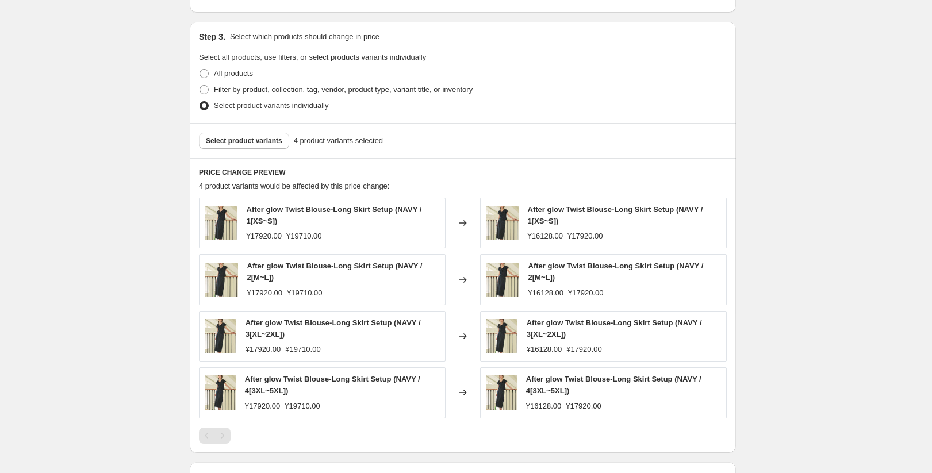
scroll to position [674, 0]
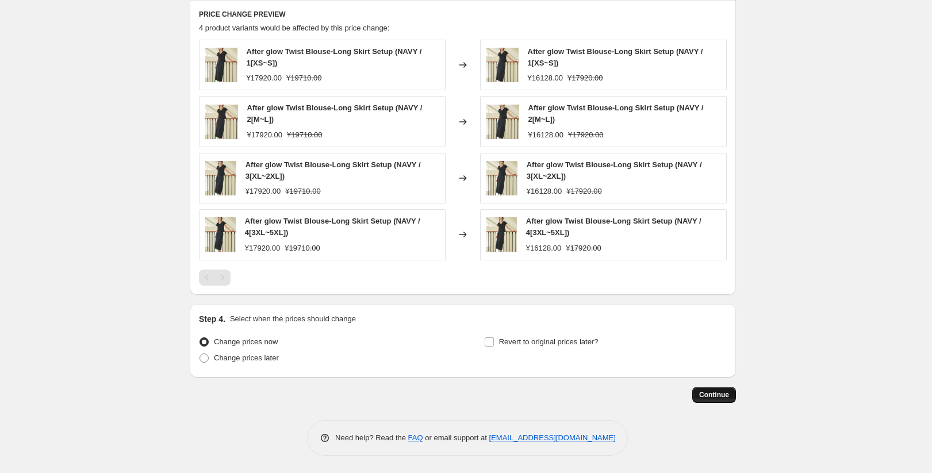
click at [714, 400] on button "Continue" at bounding box center [714, 395] width 44 height 16
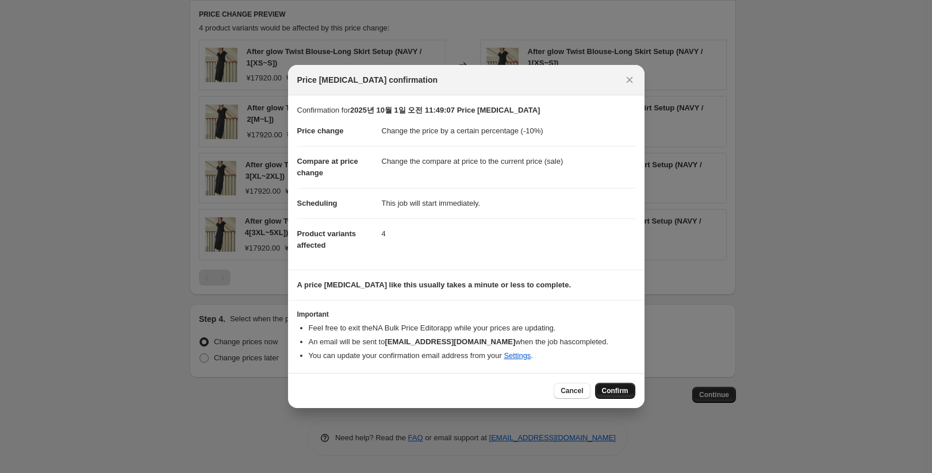
click at [627, 393] on span "Confirm" at bounding box center [615, 390] width 26 height 9
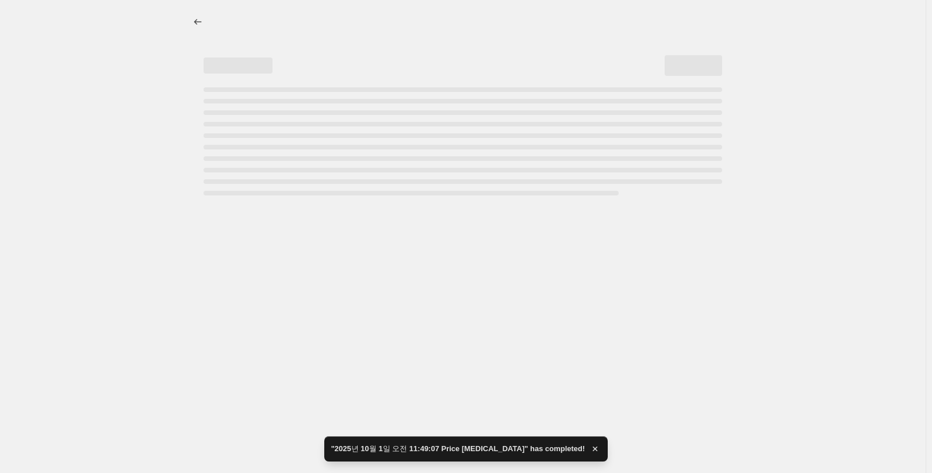
select select "percentage"
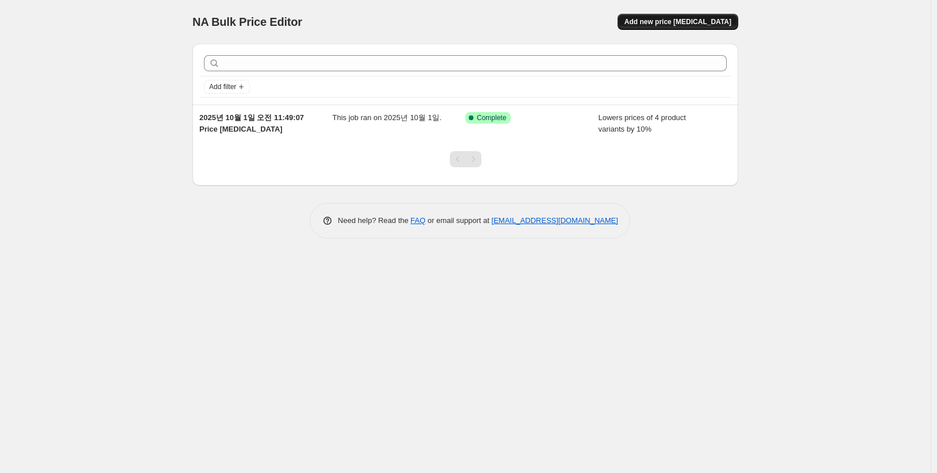
click at [699, 18] on span "Add new price [MEDICAL_DATA]" at bounding box center [678, 21] width 107 height 9
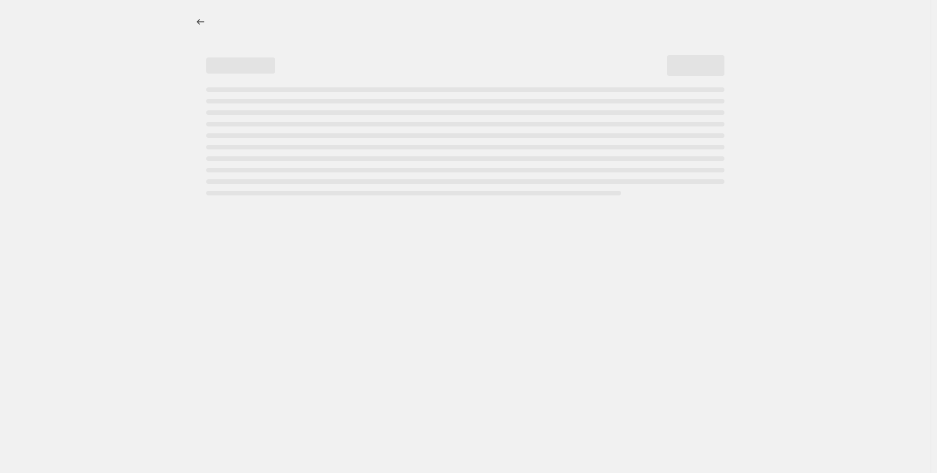
select select "percentage"
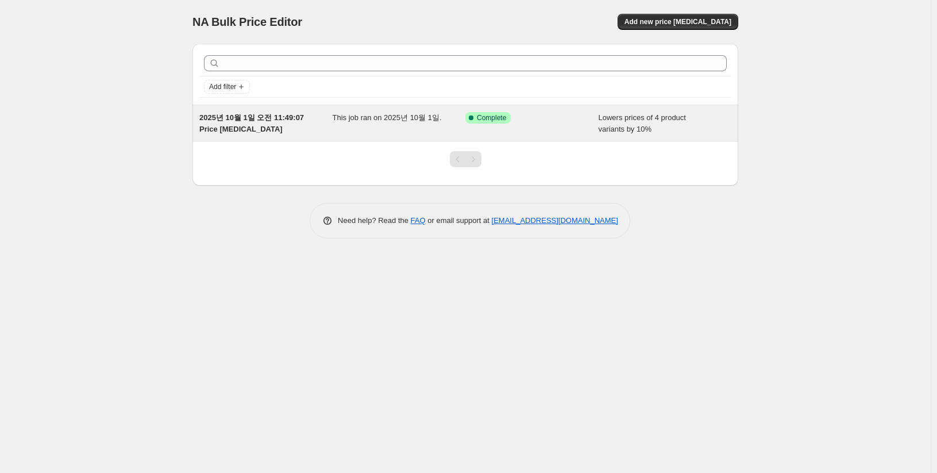
click at [267, 121] on span "2025년 10월 1일 오전 11:49:07 Price [MEDICAL_DATA]" at bounding box center [251, 123] width 105 height 20
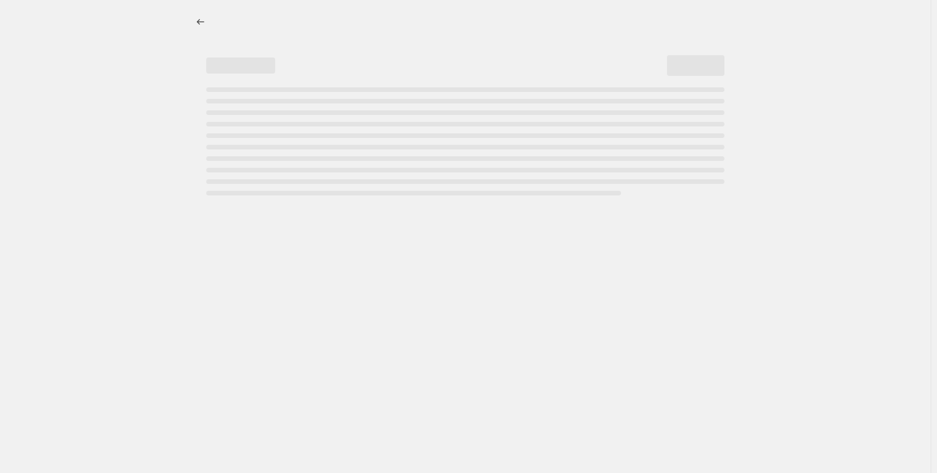
select select "percentage"
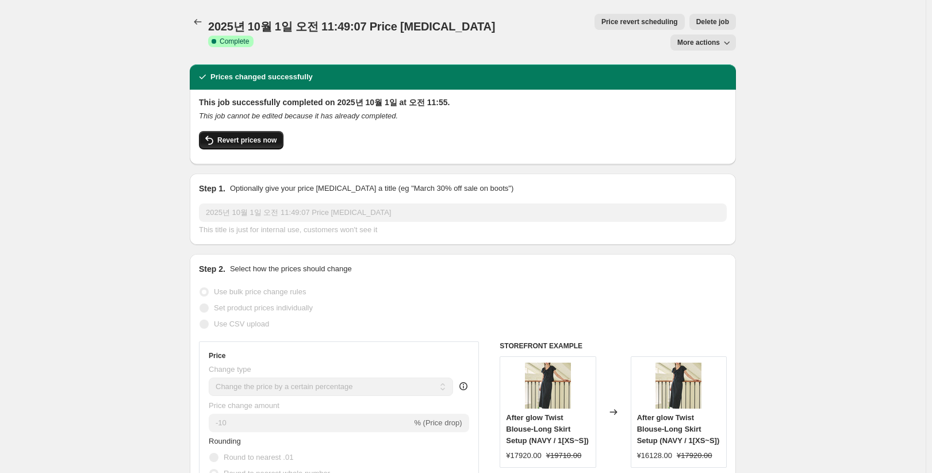
click at [245, 131] on button "Revert prices now" at bounding box center [241, 140] width 84 height 18
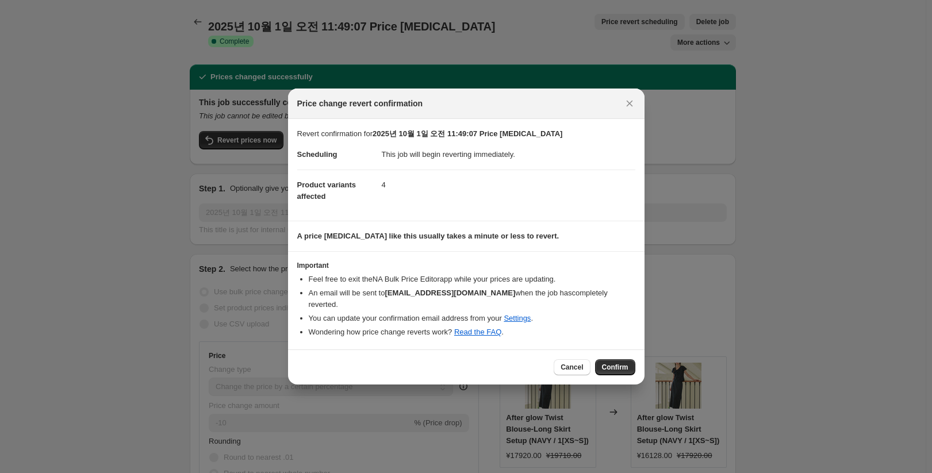
click at [612, 363] on span "Confirm" at bounding box center [615, 367] width 26 height 9
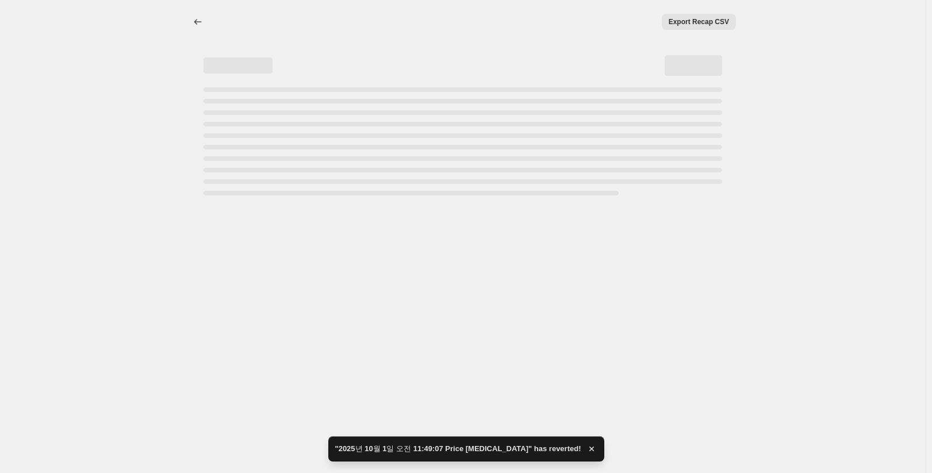
select select "percentage"
